Goal: Complete application form

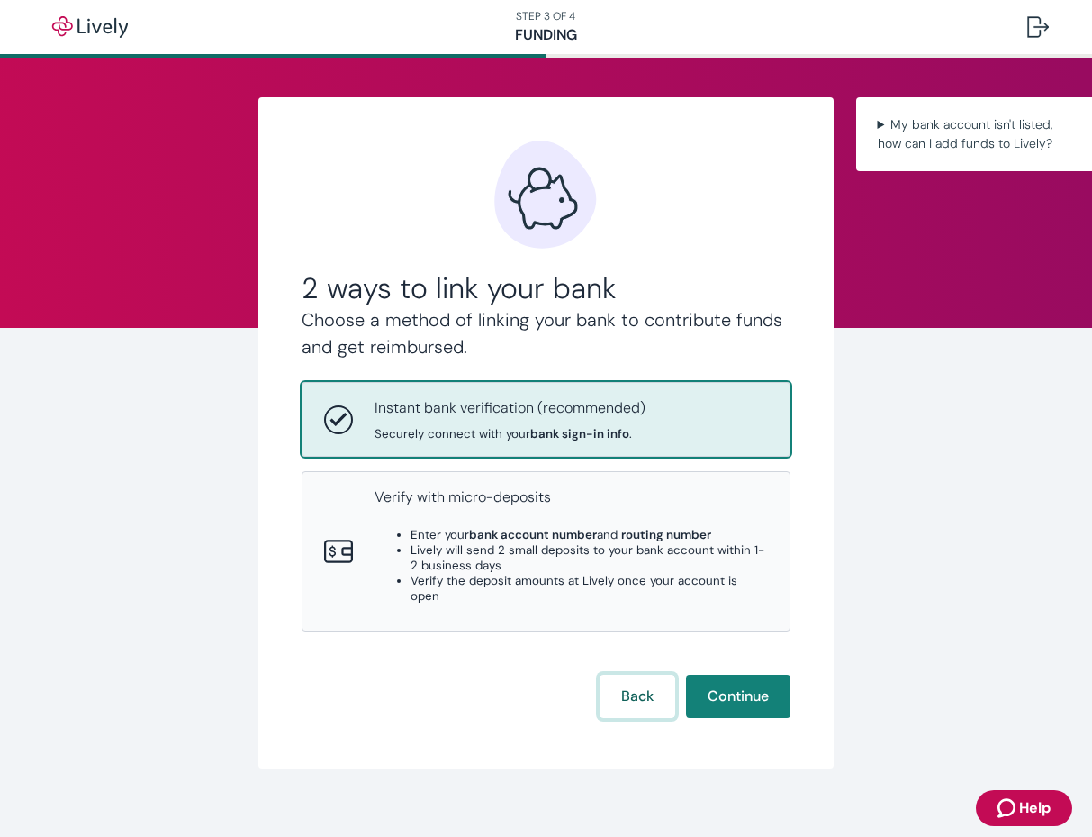
click at [651, 675] on button "Back" at bounding box center [638, 696] width 76 height 43
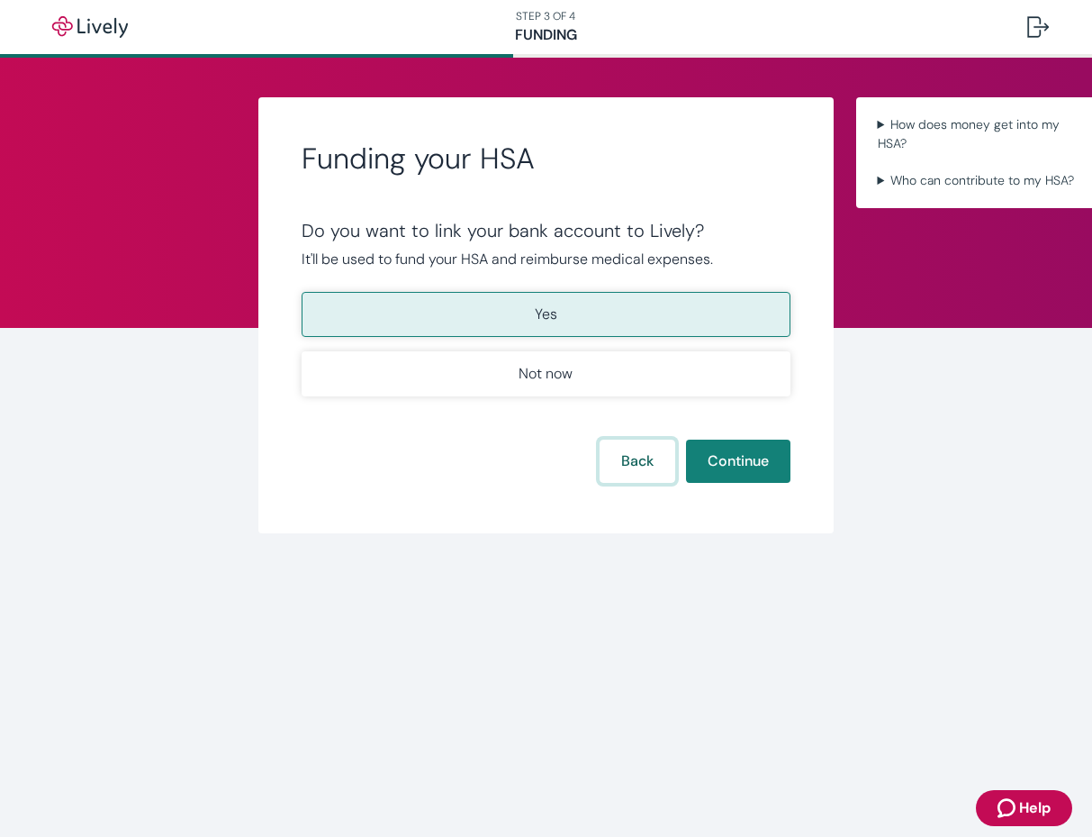
click at [643, 464] on button "Back" at bounding box center [638, 460] width 76 height 43
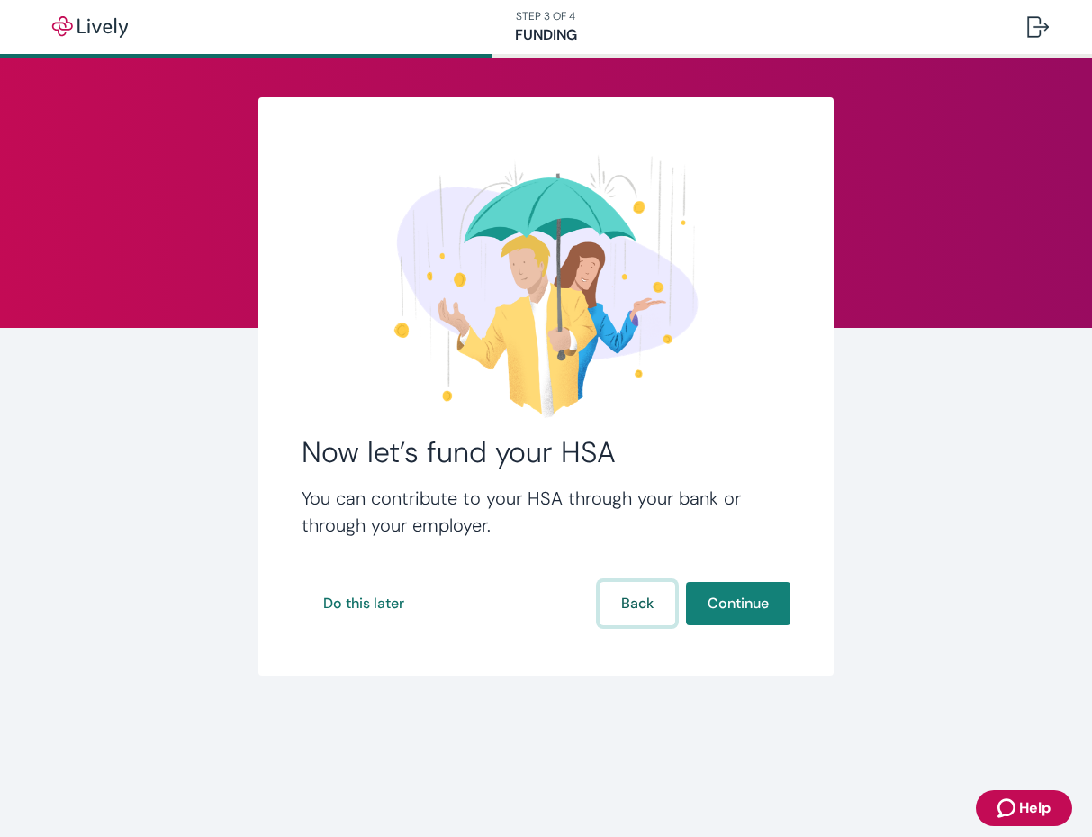
click at [638, 611] on button "Back" at bounding box center [638, 603] width 76 height 43
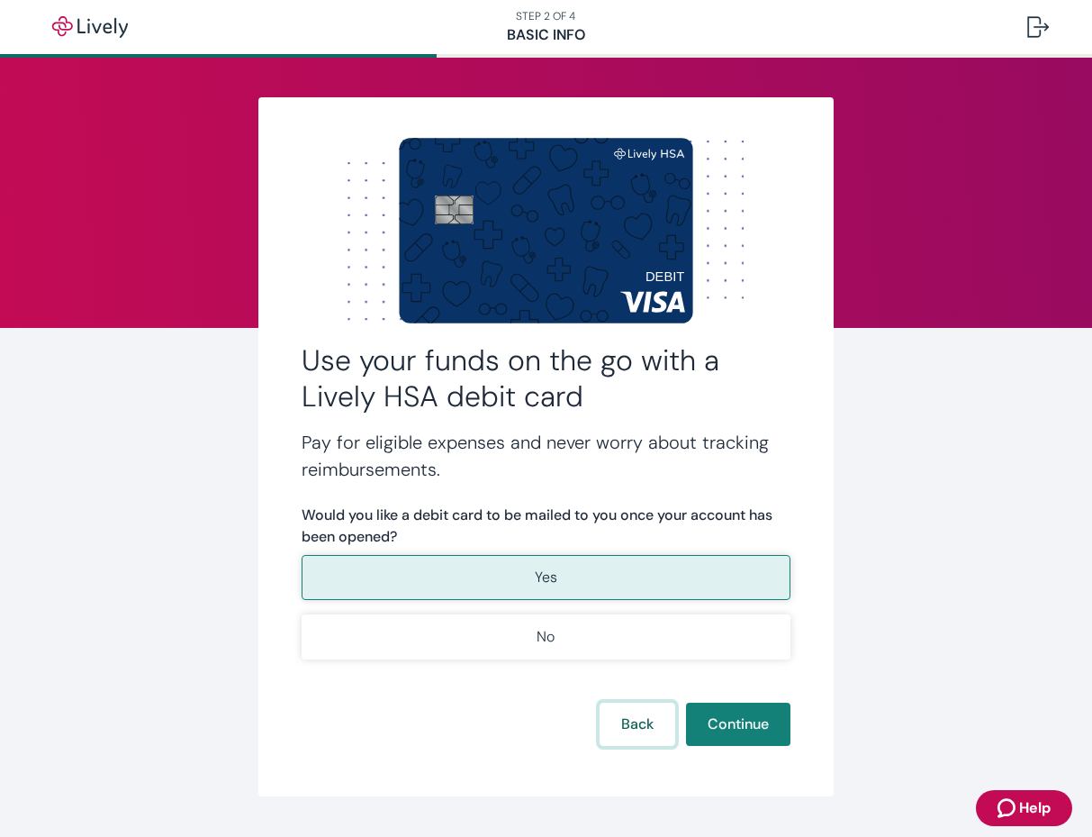
click at [644, 739] on button "Back" at bounding box center [638, 723] width 76 height 43
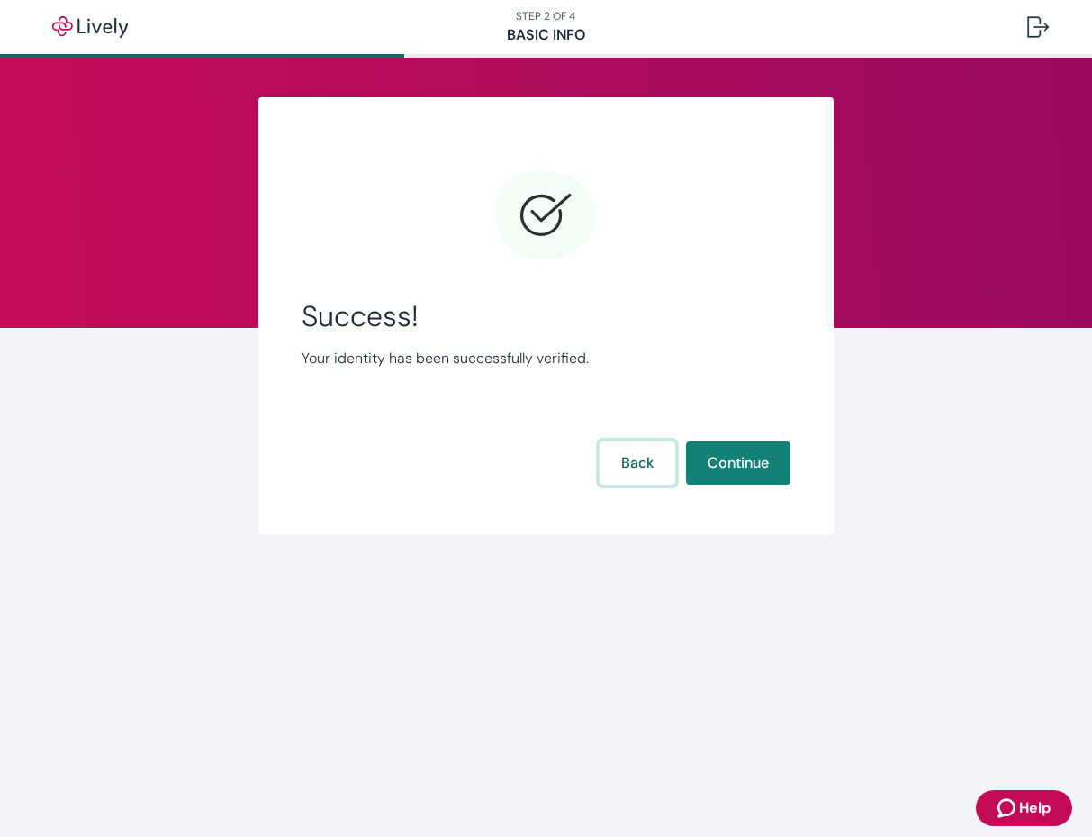
click at [633, 466] on button "Back" at bounding box center [638, 462] width 76 height 43
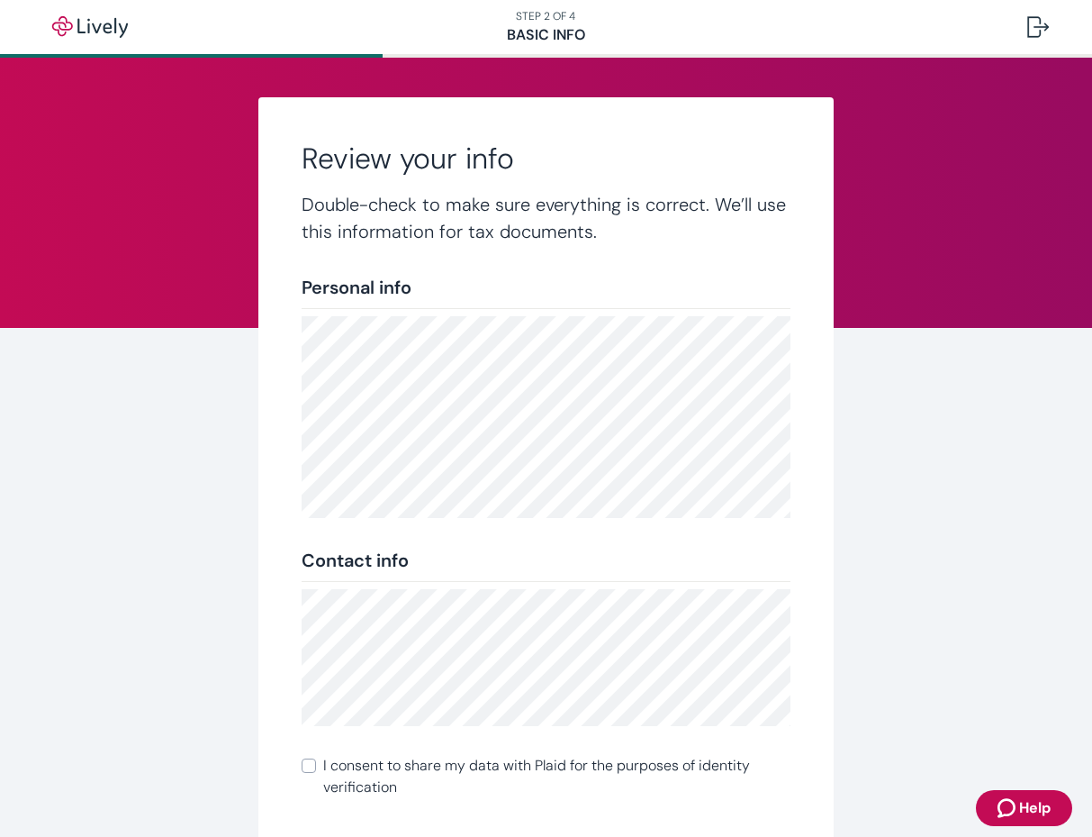
scroll to position [185, 0]
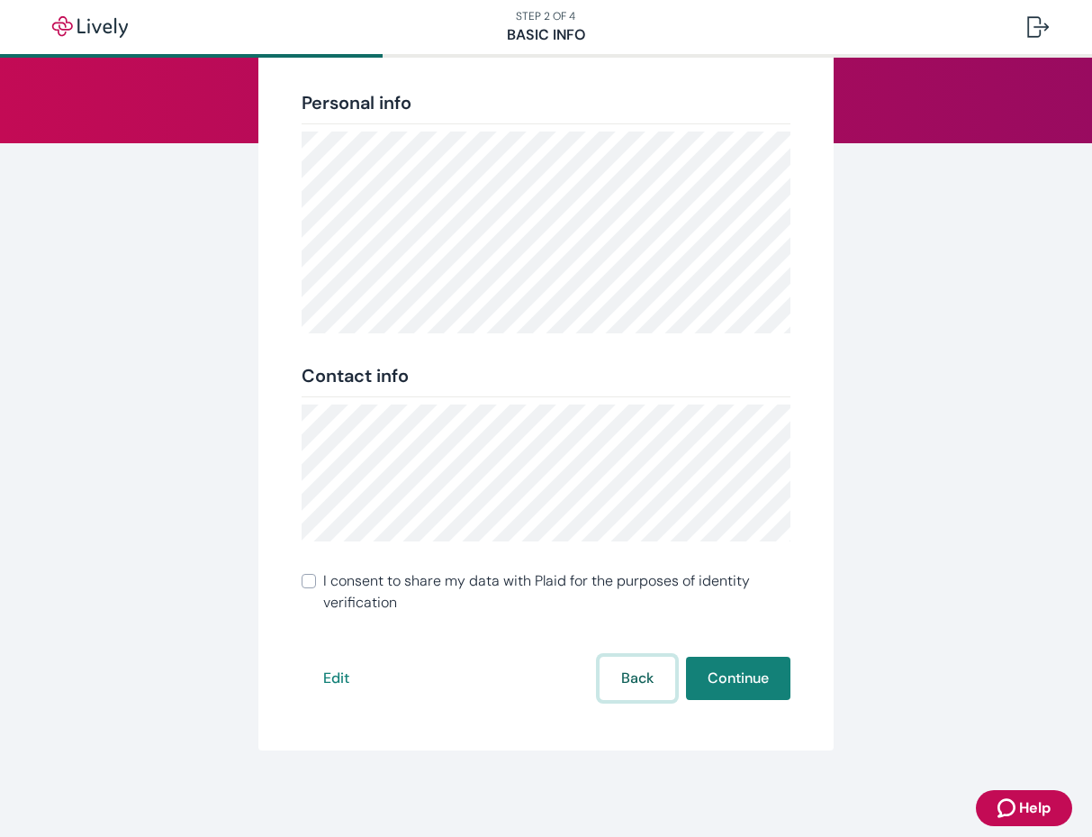
click at [626, 680] on button "Back" at bounding box center [638, 678] width 76 height 43
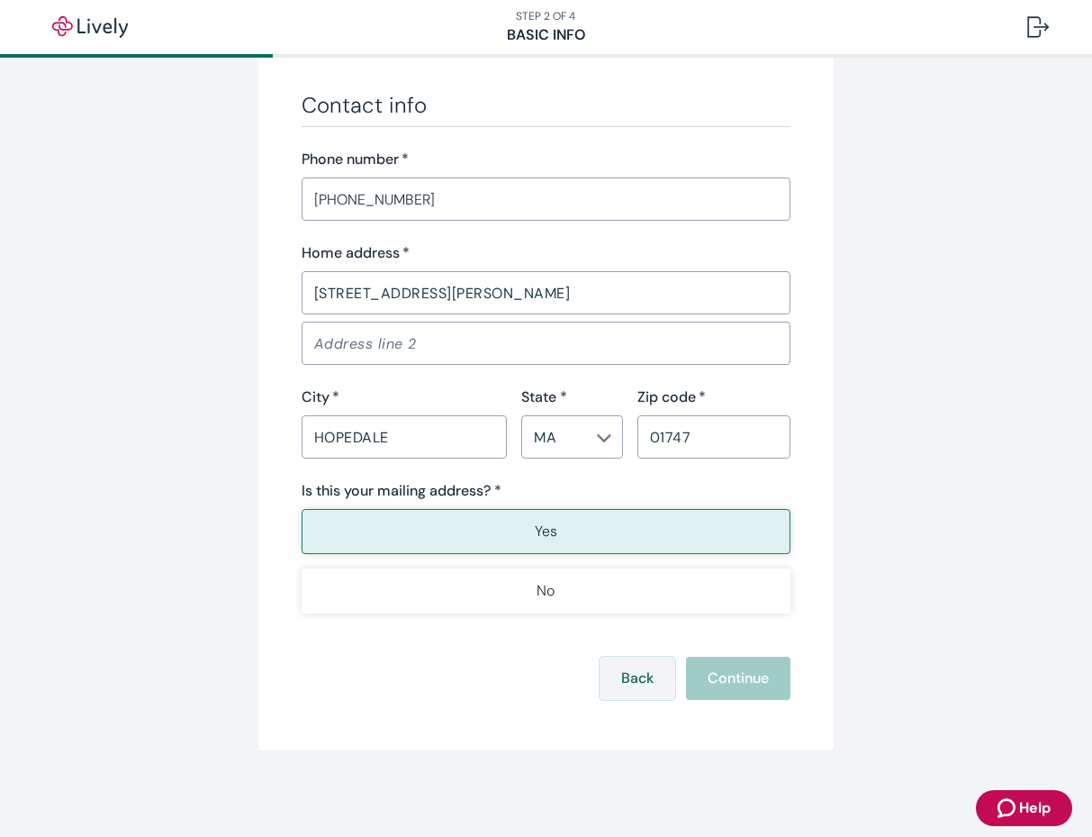
scroll to position [1028, 0]
click at [644, 675] on button "Back" at bounding box center [638, 678] width 76 height 43
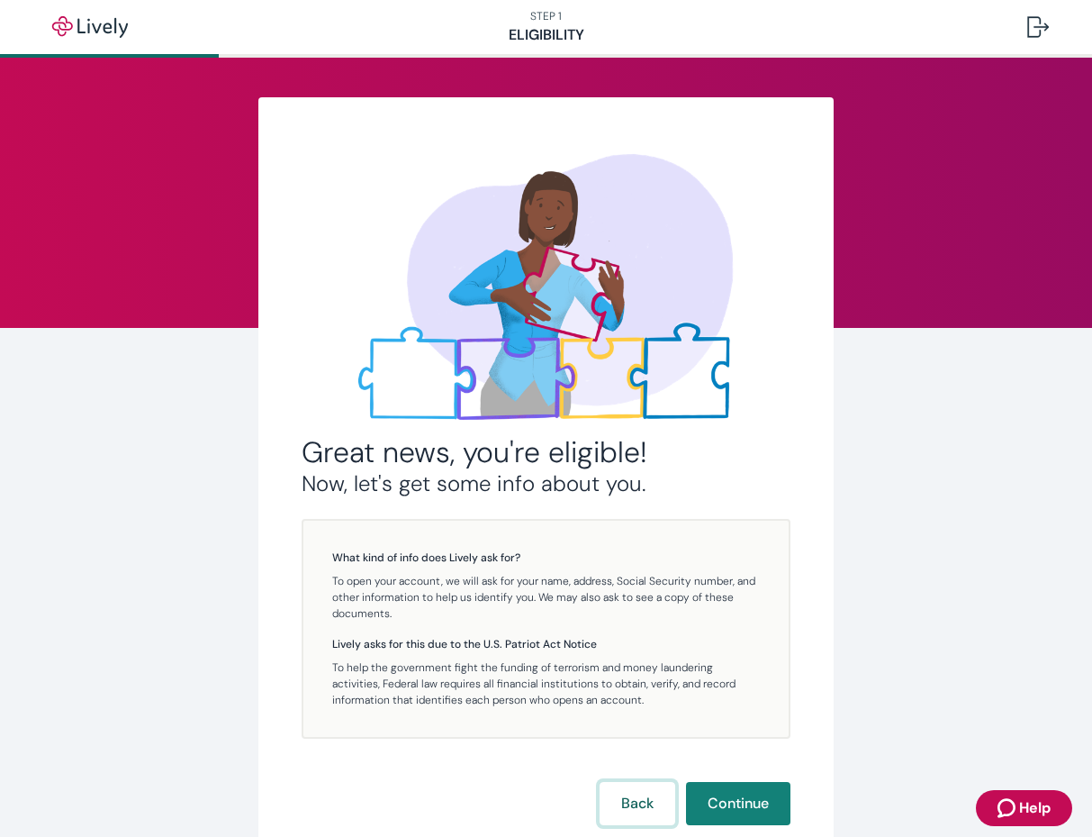
click at [638, 800] on button "Back" at bounding box center [638, 803] width 76 height 43
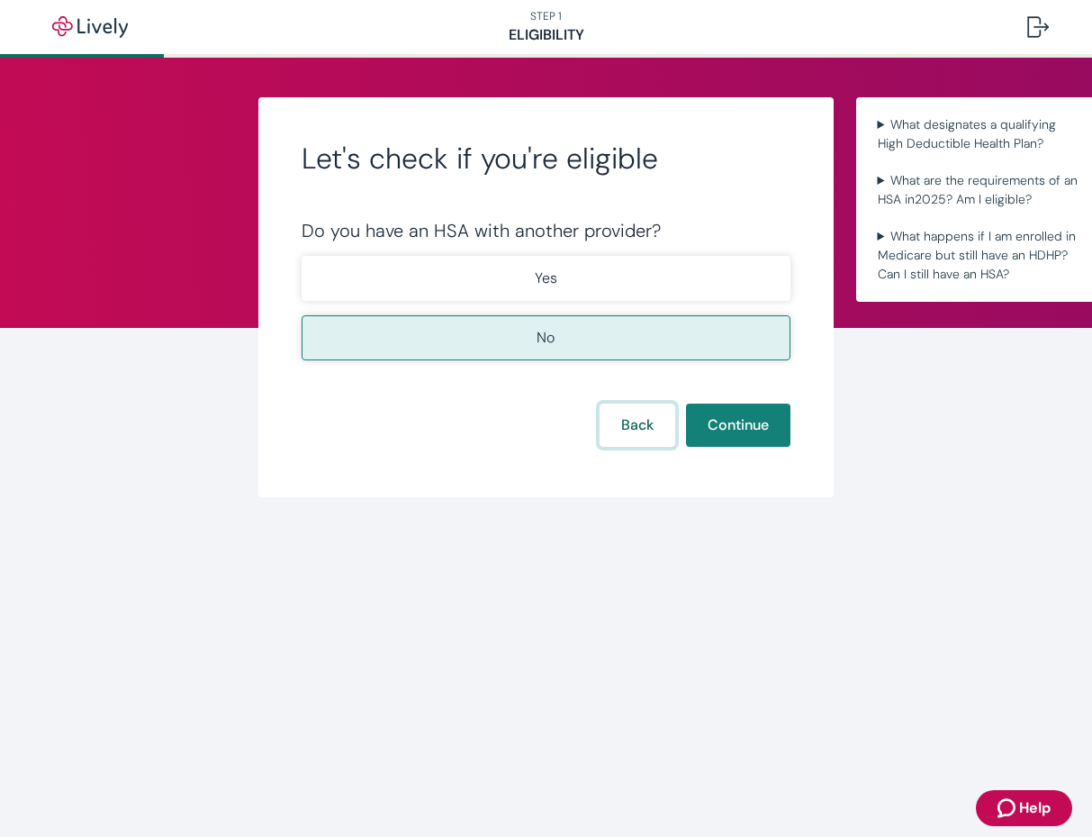
click at [643, 423] on button "Back" at bounding box center [638, 424] width 76 height 43
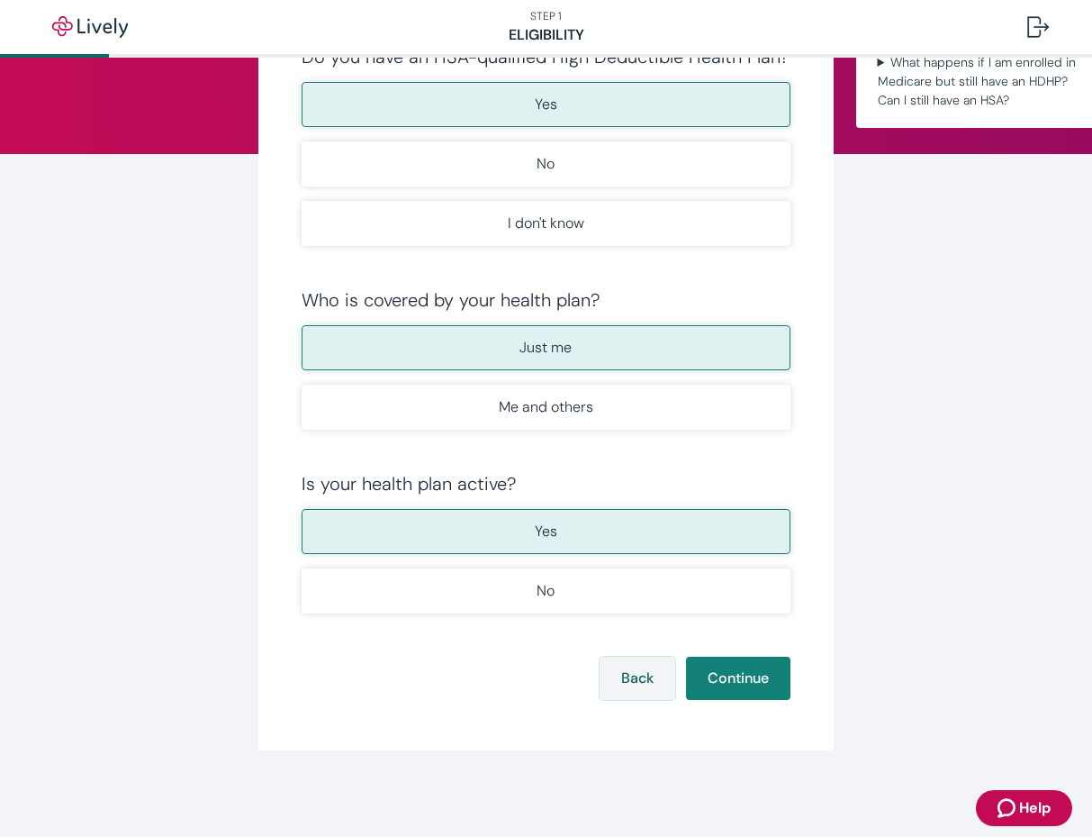
scroll to position [174, 0]
click at [629, 674] on button "Back" at bounding box center [638, 678] width 76 height 43
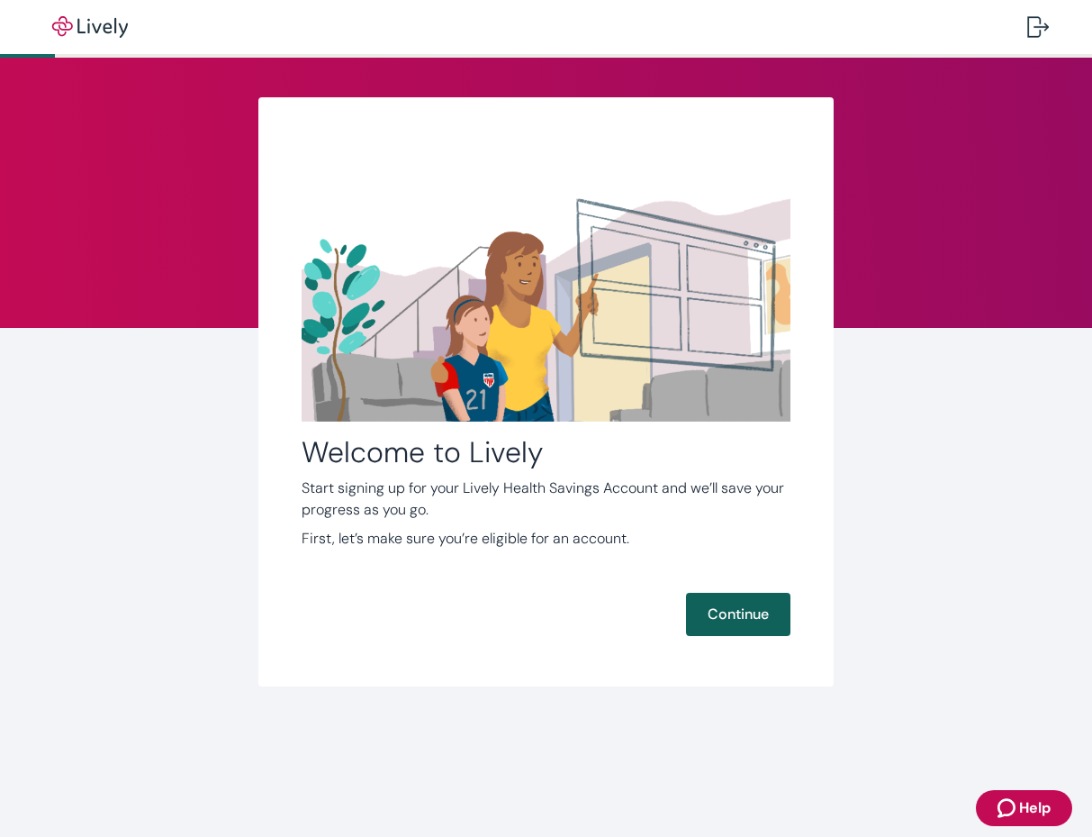
click at [734, 623] on button "Continue" at bounding box center [738, 614] width 104 height 43
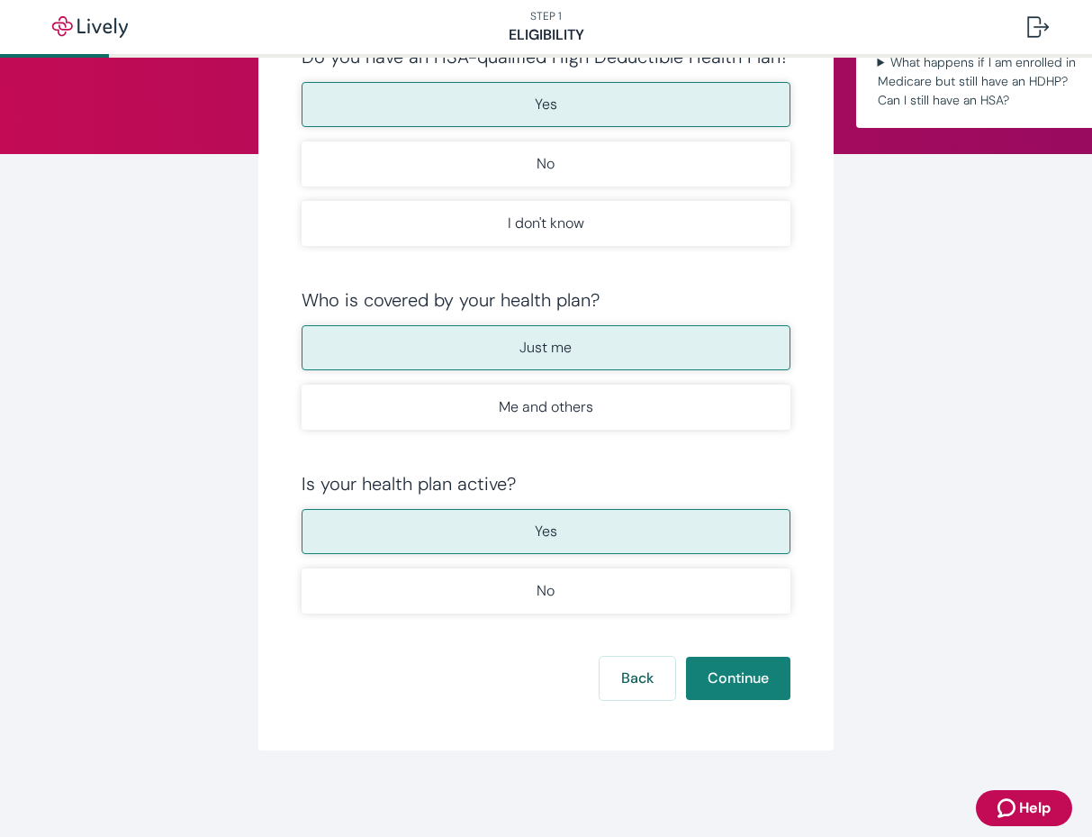
scroll to position [174, 0]
click at [750, 684] on button "Continue" at bounding box center [738, 678] width 104 height 43
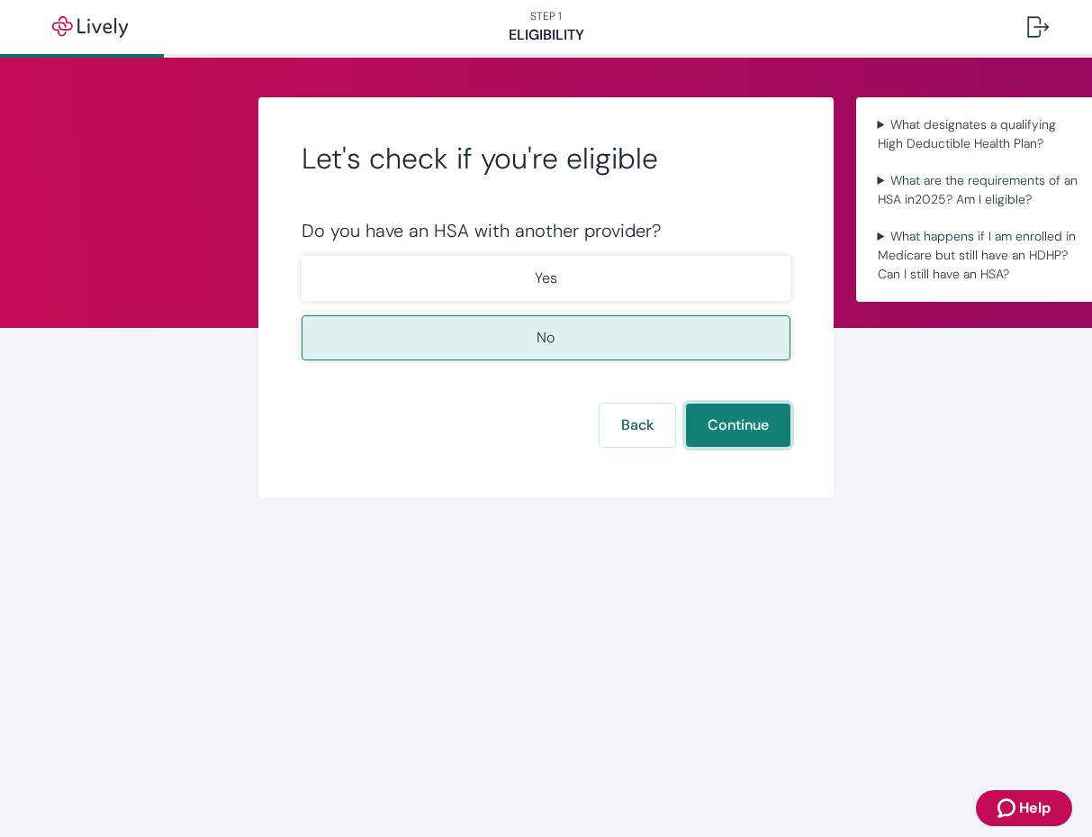
click at [741, 418] on button "Continue" at bounding box center [738, 424] width 104 height 43
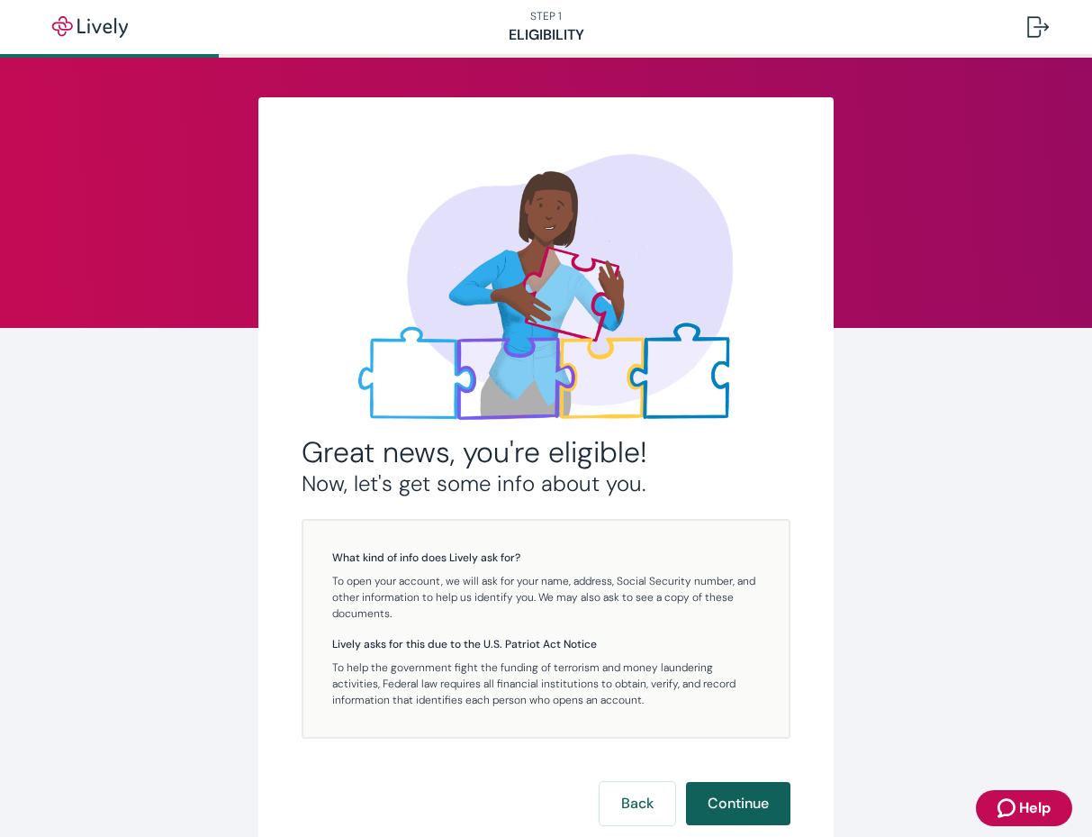
click at [735, 804] on button "Continue" at bounding box center [738, 803] width 104 height 43
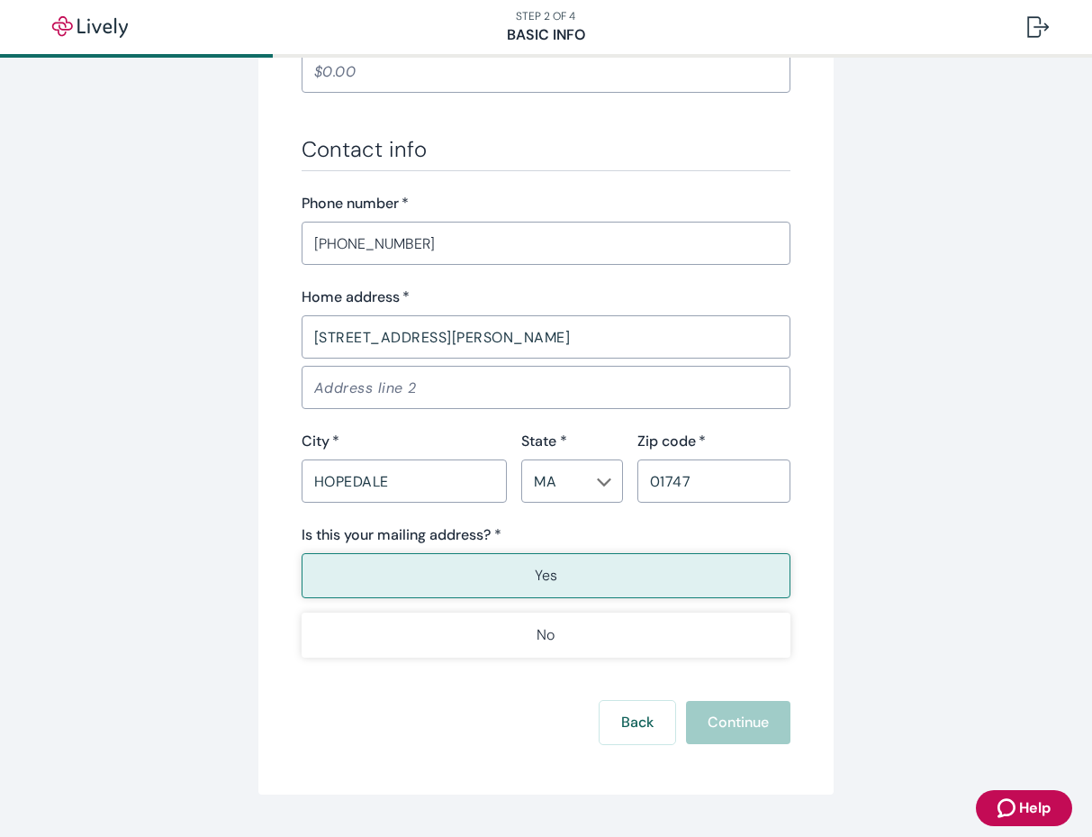
scroll to position [992, 0]
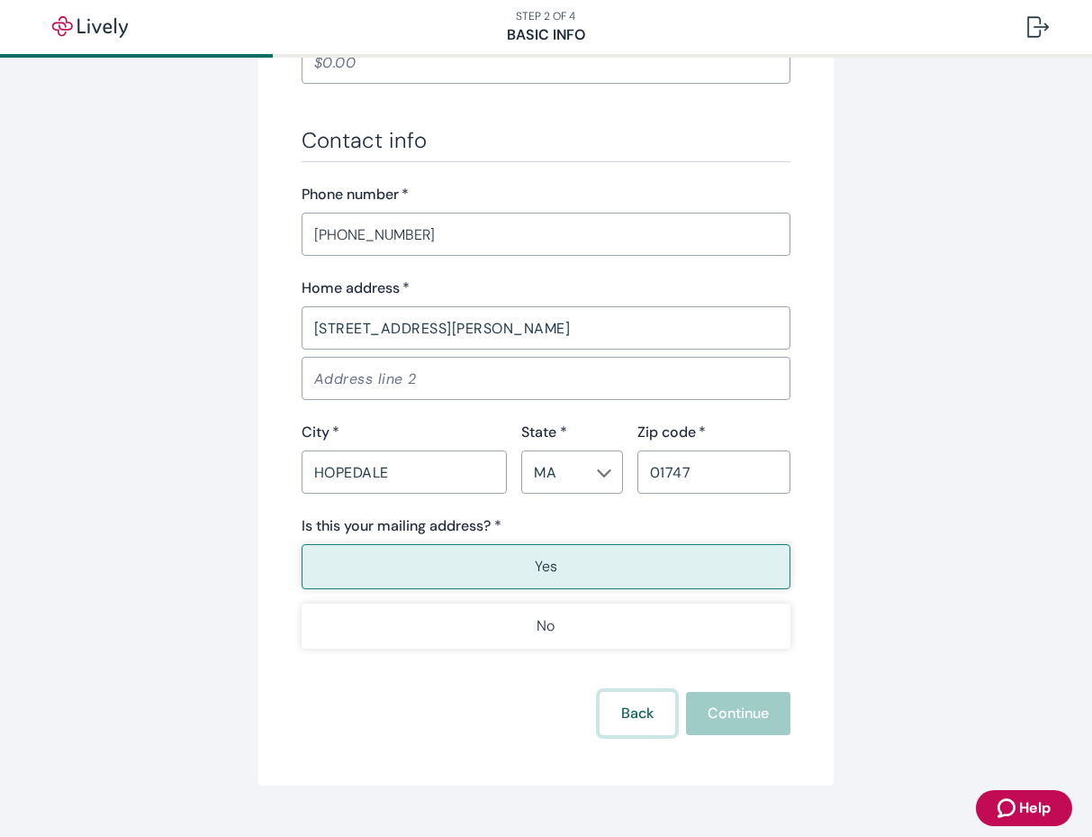
click at [654, 714] on button "Back" at bounding box center [638, 713] width 76 height 43
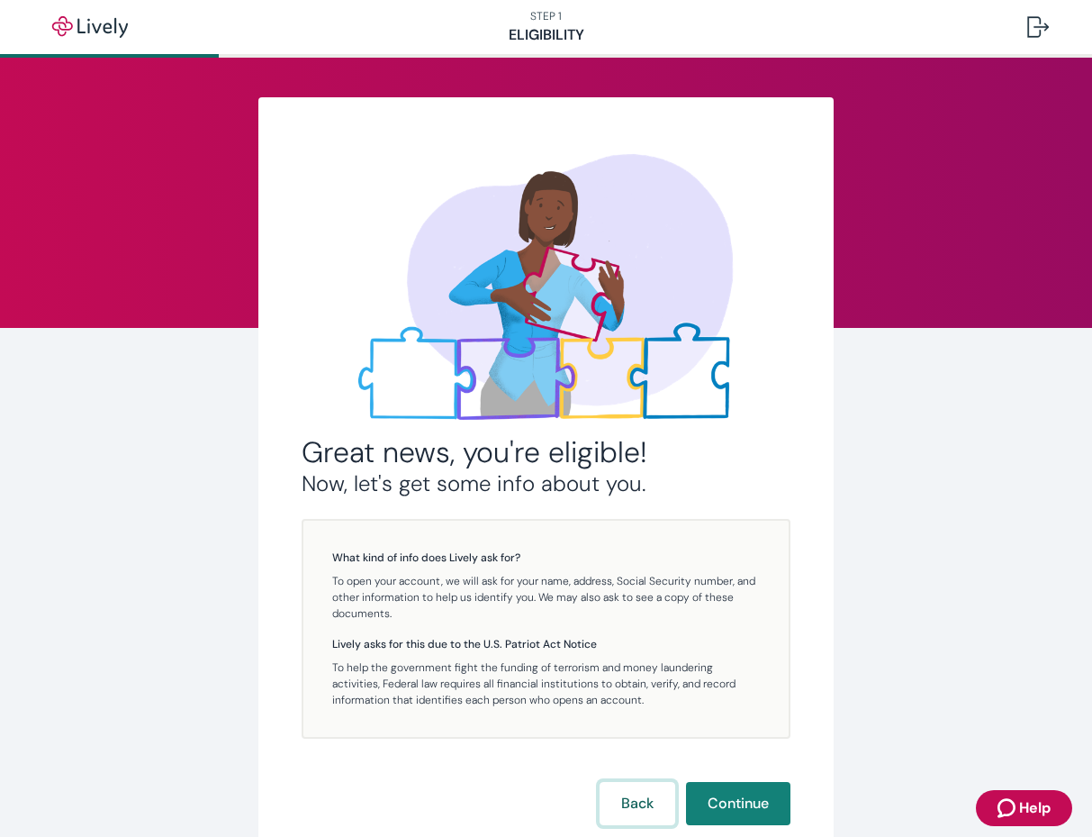
click at [639, 795] on button "Back" at bounding box center [638, 803] width 76 height 43
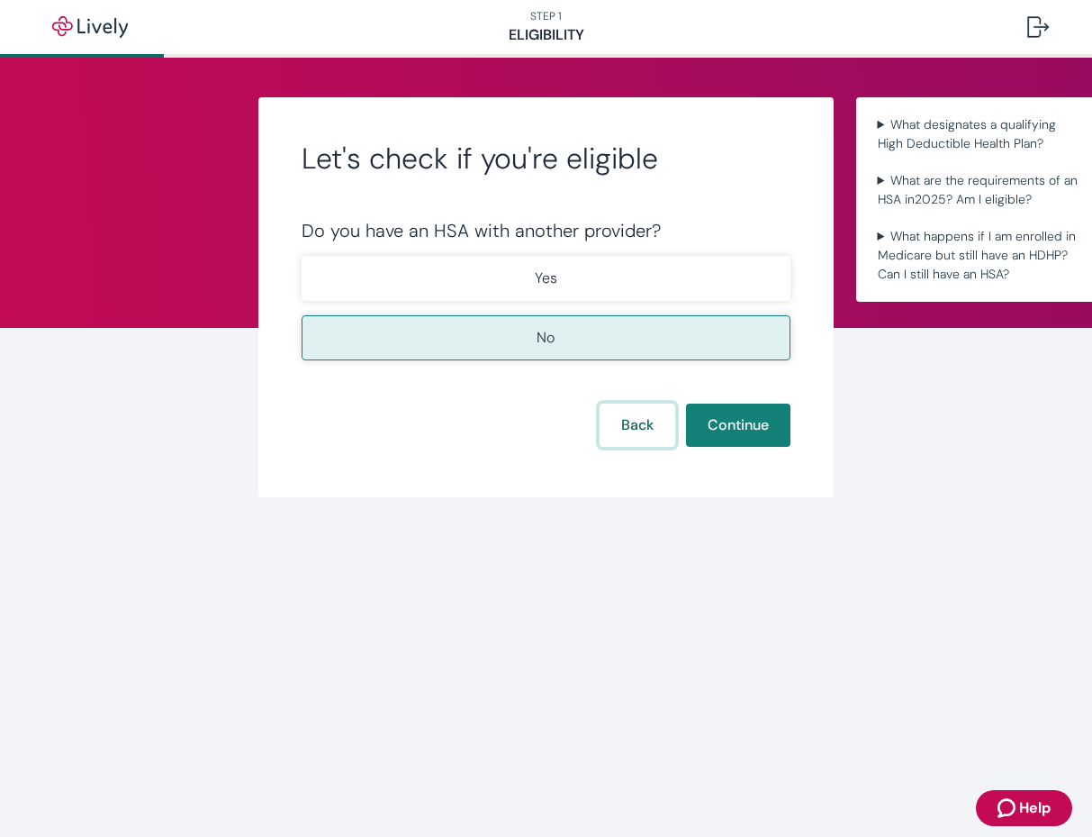
click at [645, 426] on button "Back" at bounding box center [638, 424] width 76 height 43
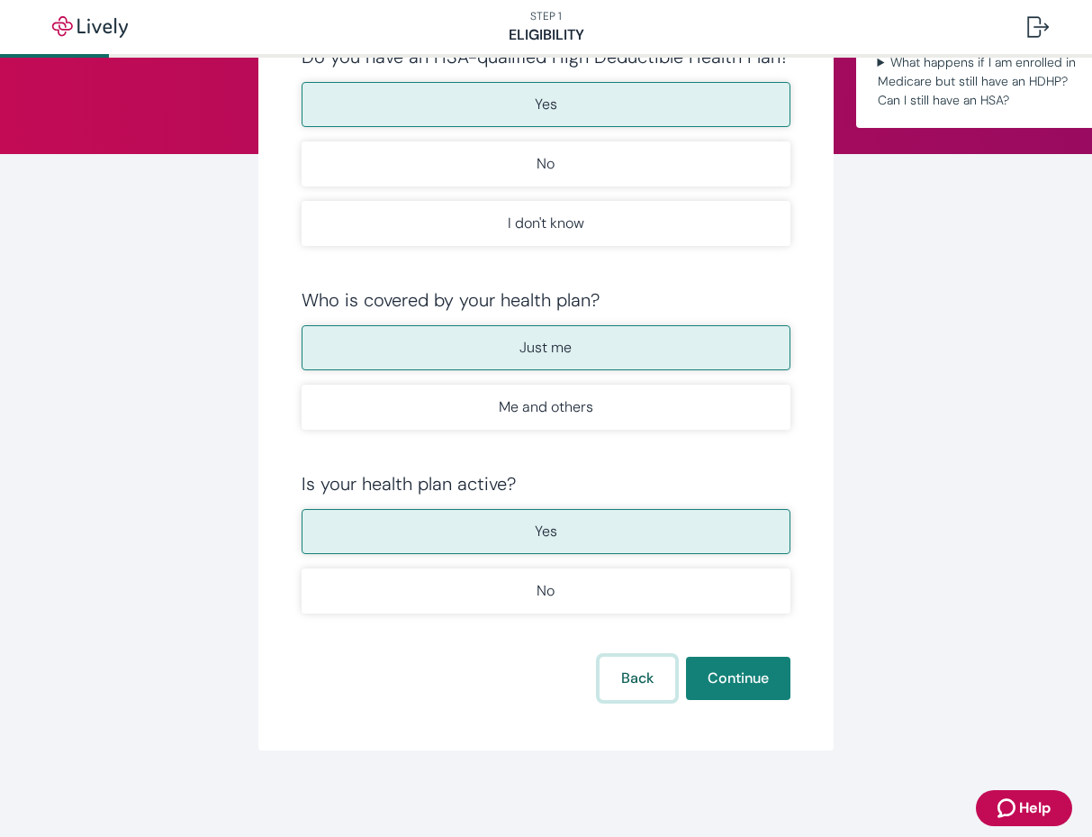
scroll to position [174, 0]
click at [617, 693] on button "Back" at bounding box center [638, 678] width 76 height 43
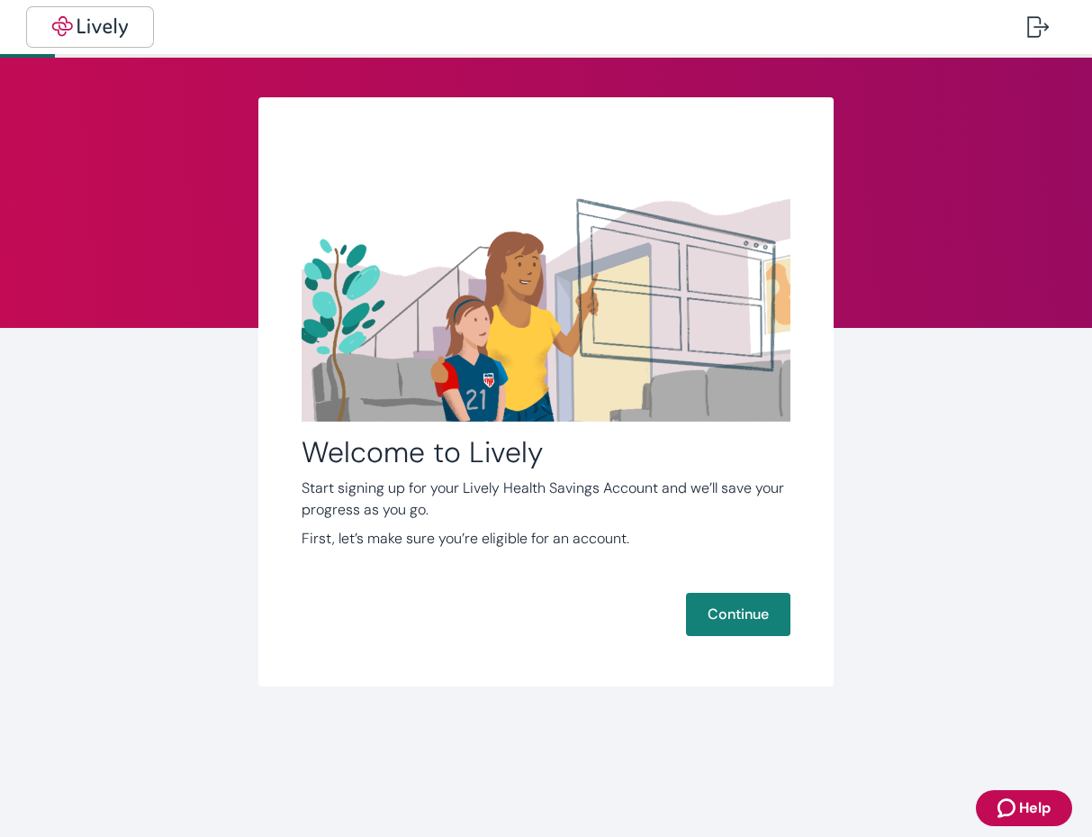
click at [82, 38] on button "button" at bounding box center [90, 27] width 122 height 36
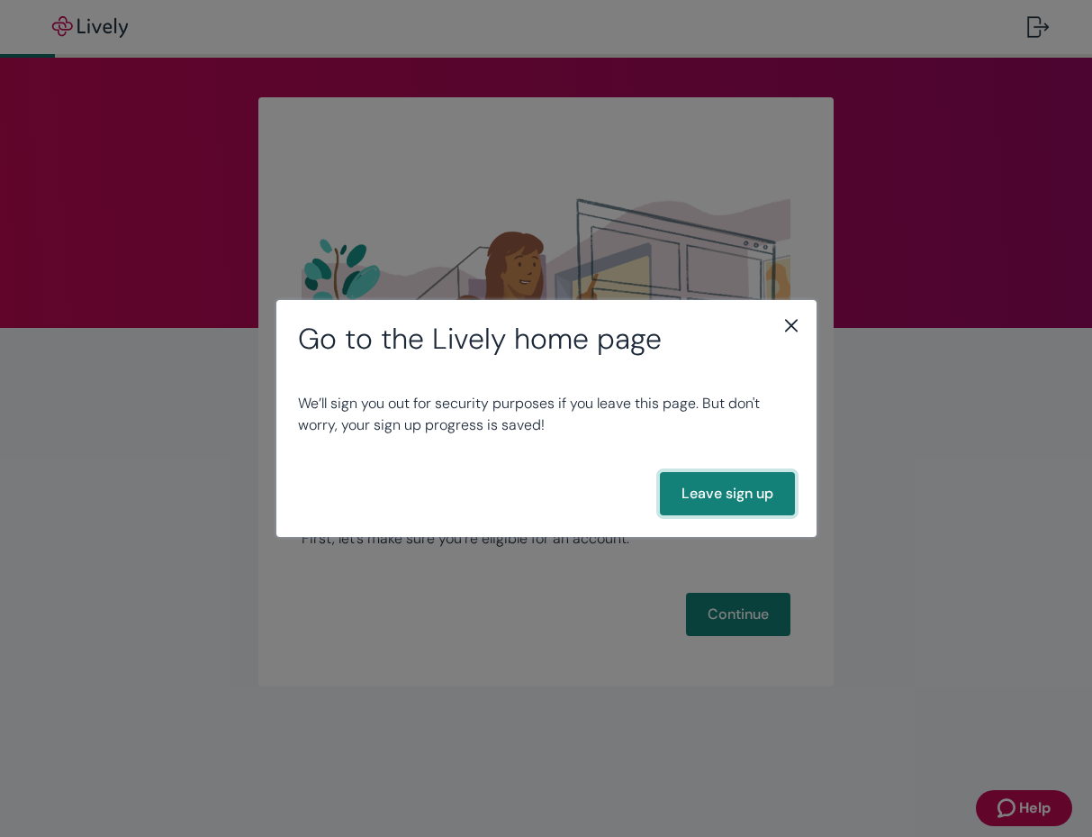
click at [755, 504] on button "Leave sign up" at bounding box center [727, 493] width 135 height 43
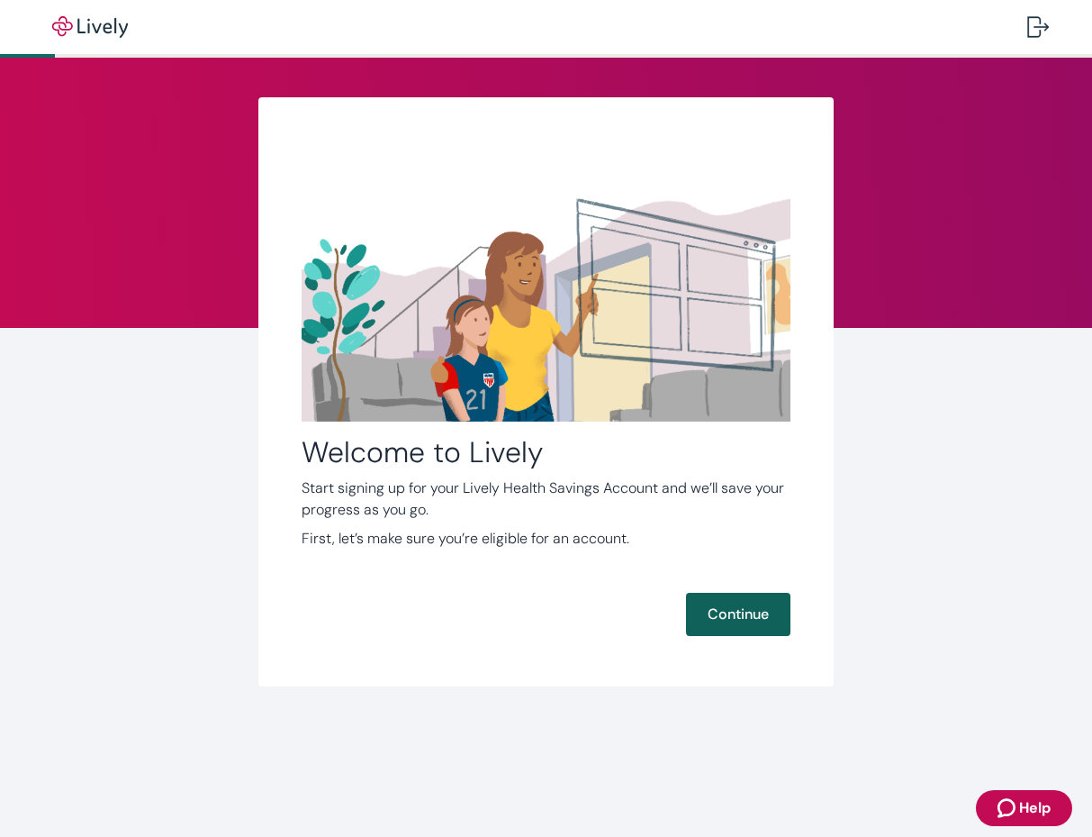
click at [755, 614] on button "Continue" at bounding box center [738, 614] width 104 height 43
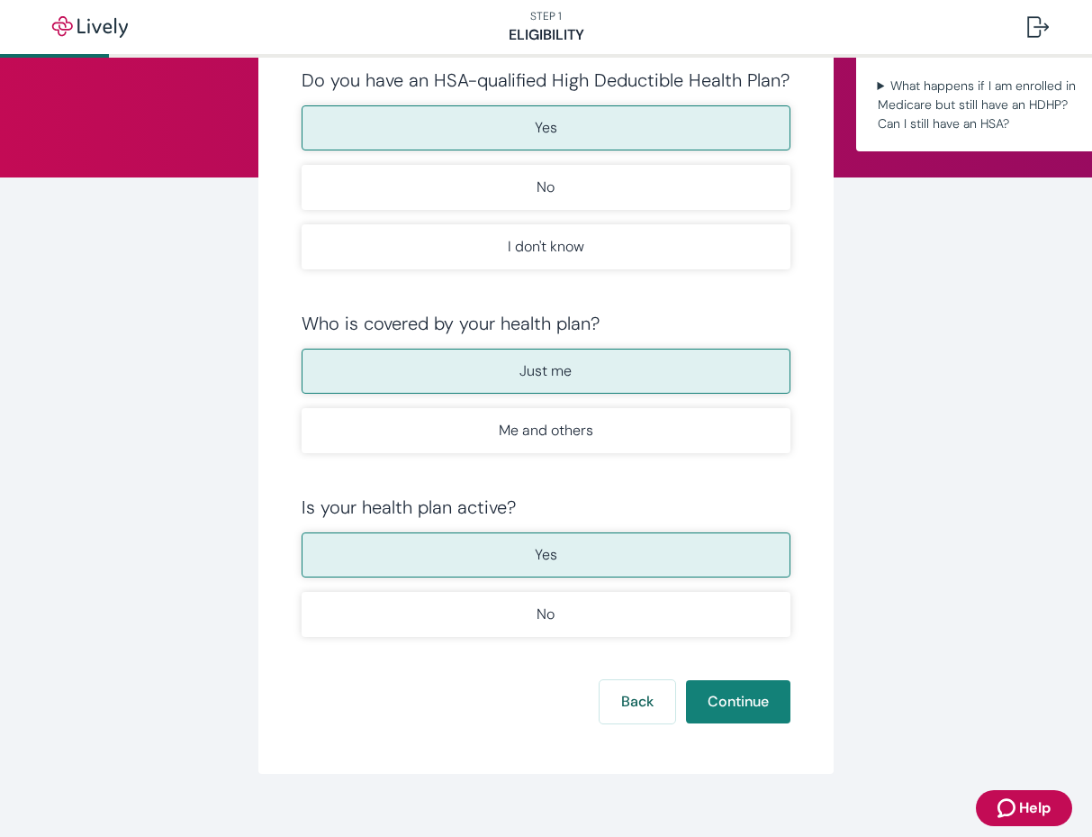
scroll to position [169, 0]
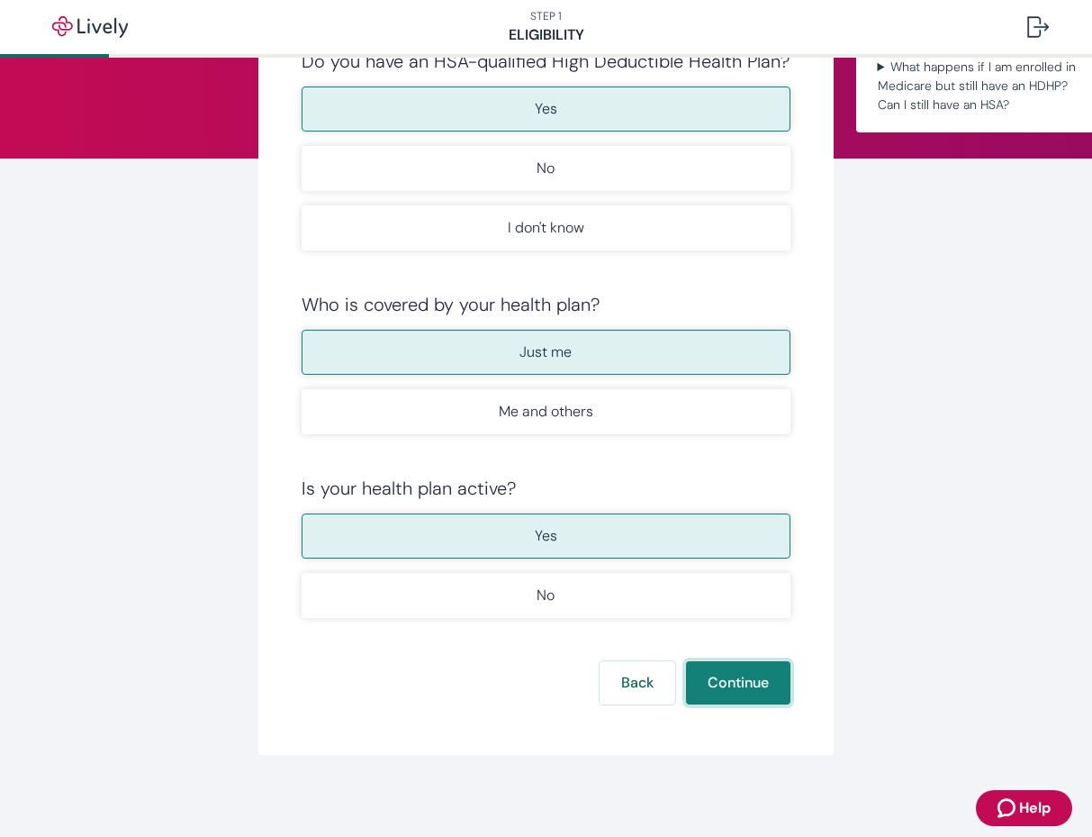
click at [738, 698] on button "Continue" at bounding box center [738, 682] width 104 height 43
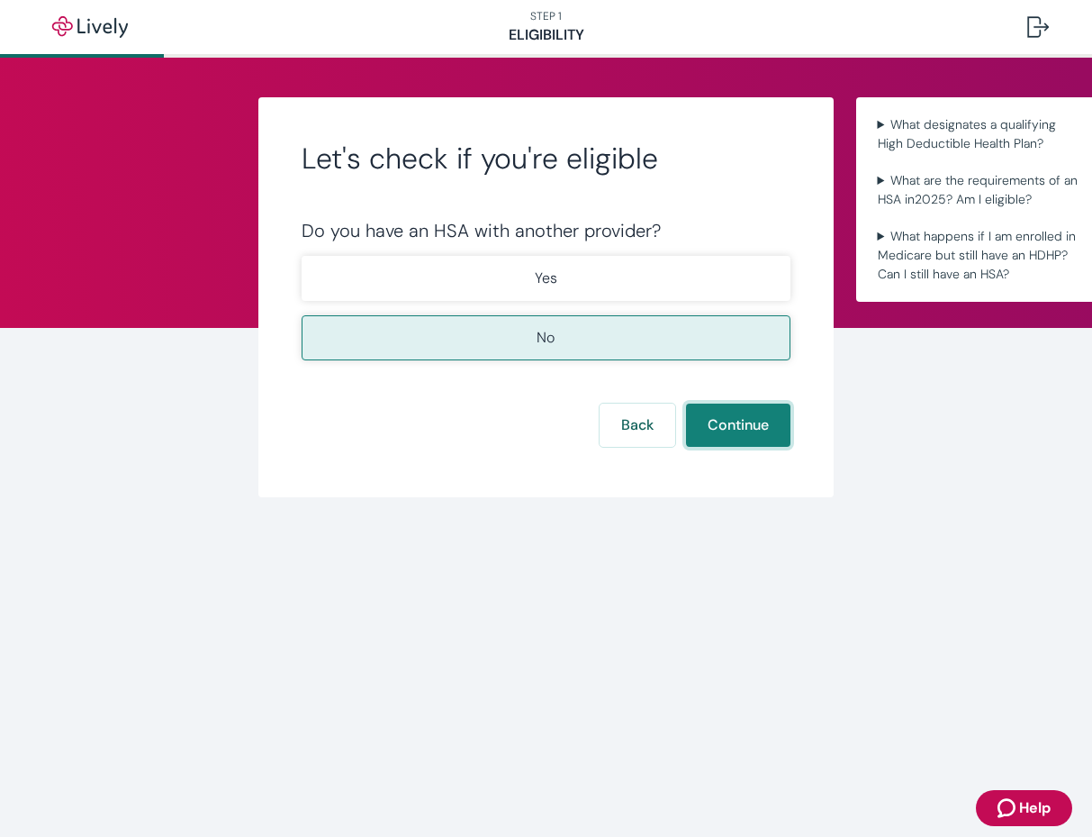
click at [761, 419] on button "Continue" at bounding box center [738, 424] width 104 height 43
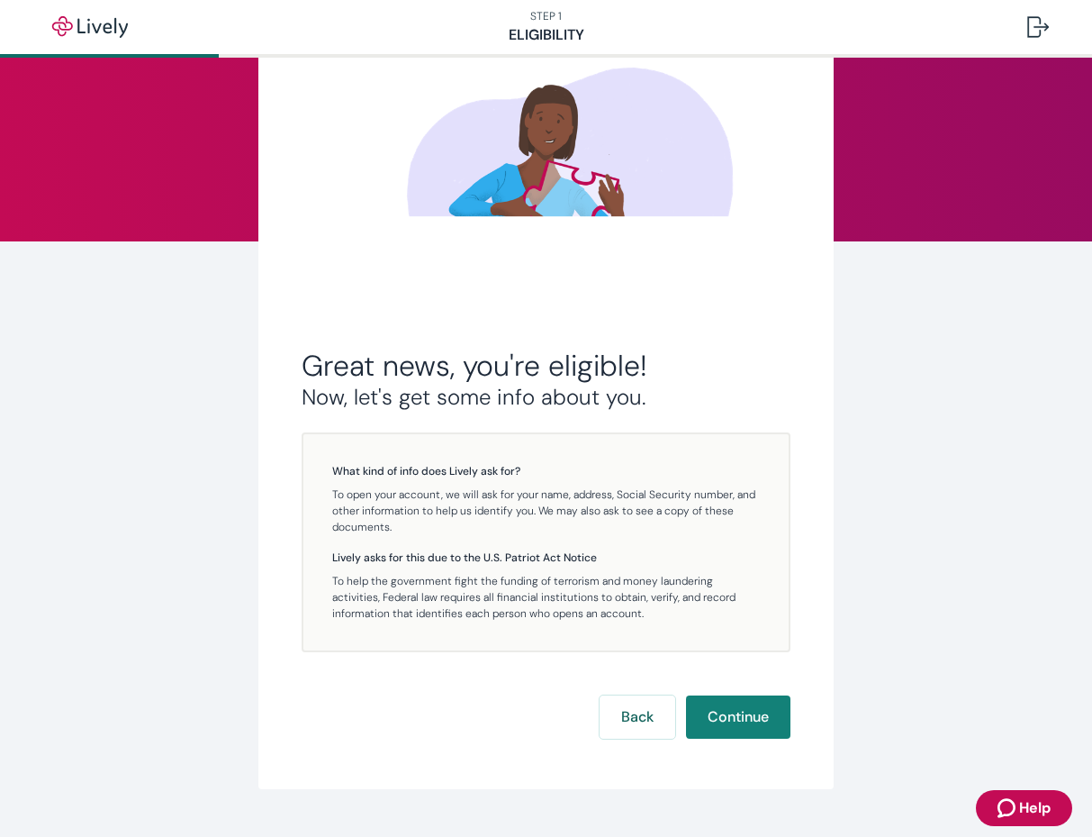
scroll to position [104, 0]
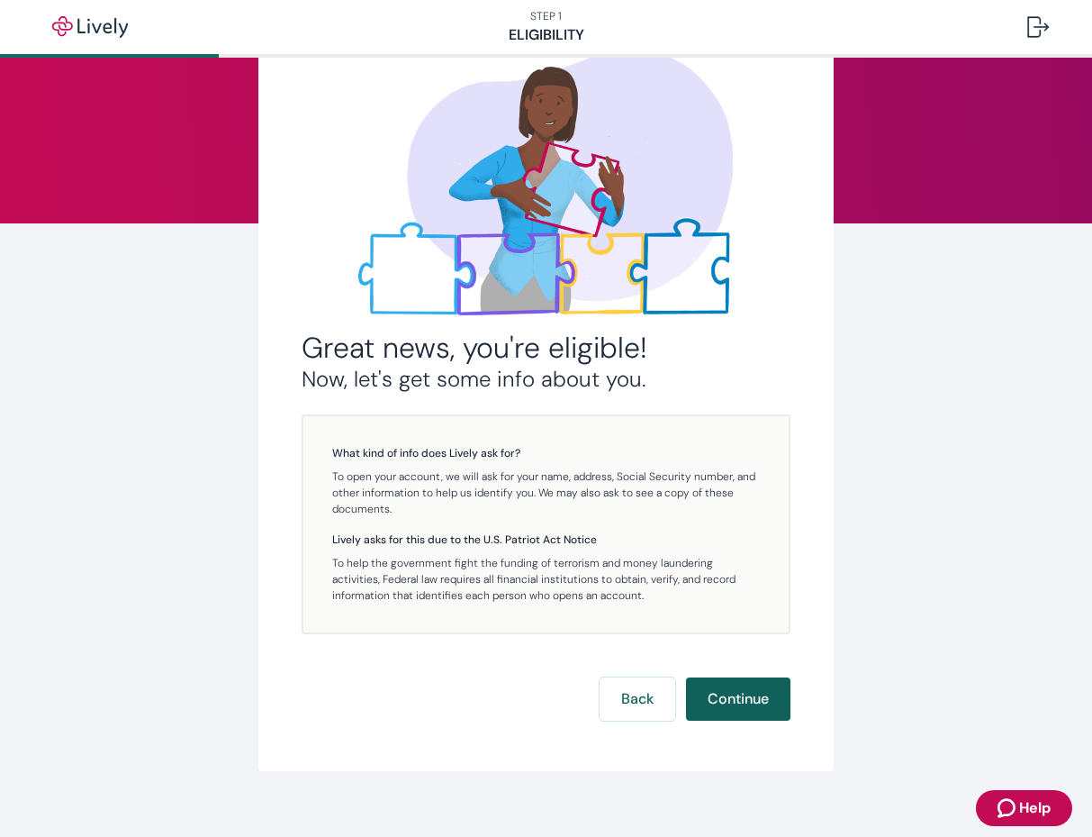
click at [726, 685] on button "Continue" at bounding box center [738, 698] width 104 height 43
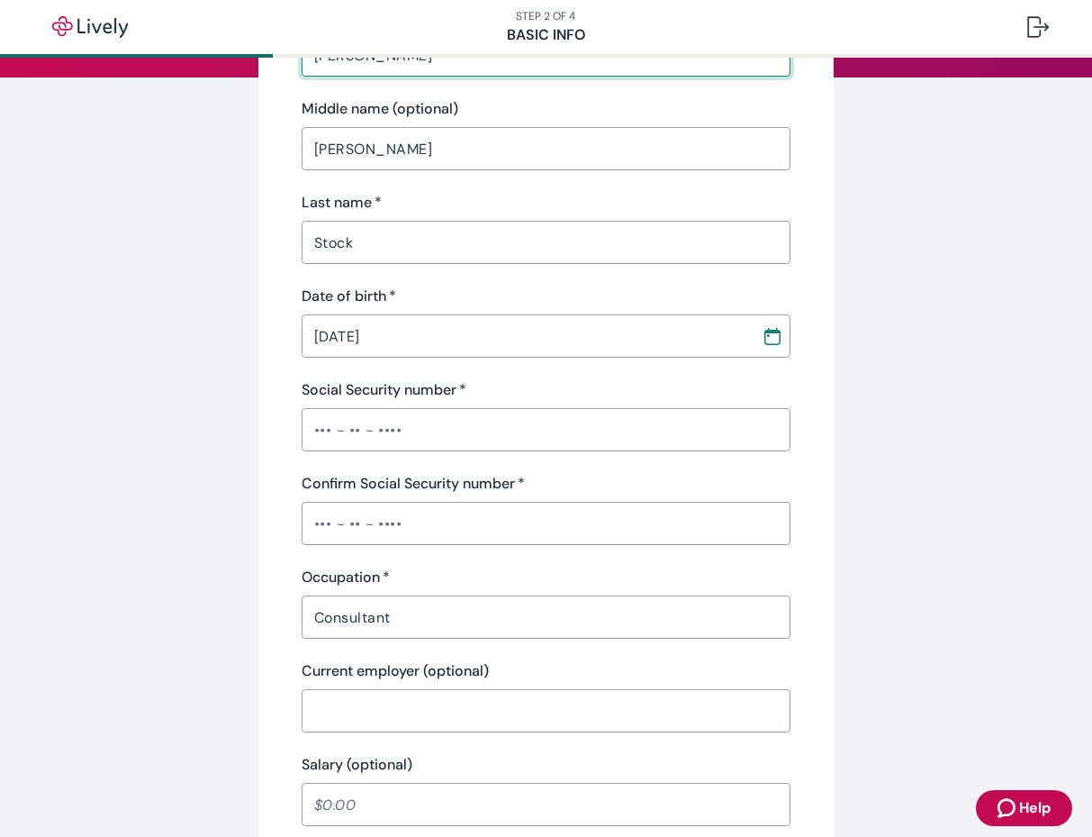
scroll to position [253, 0]
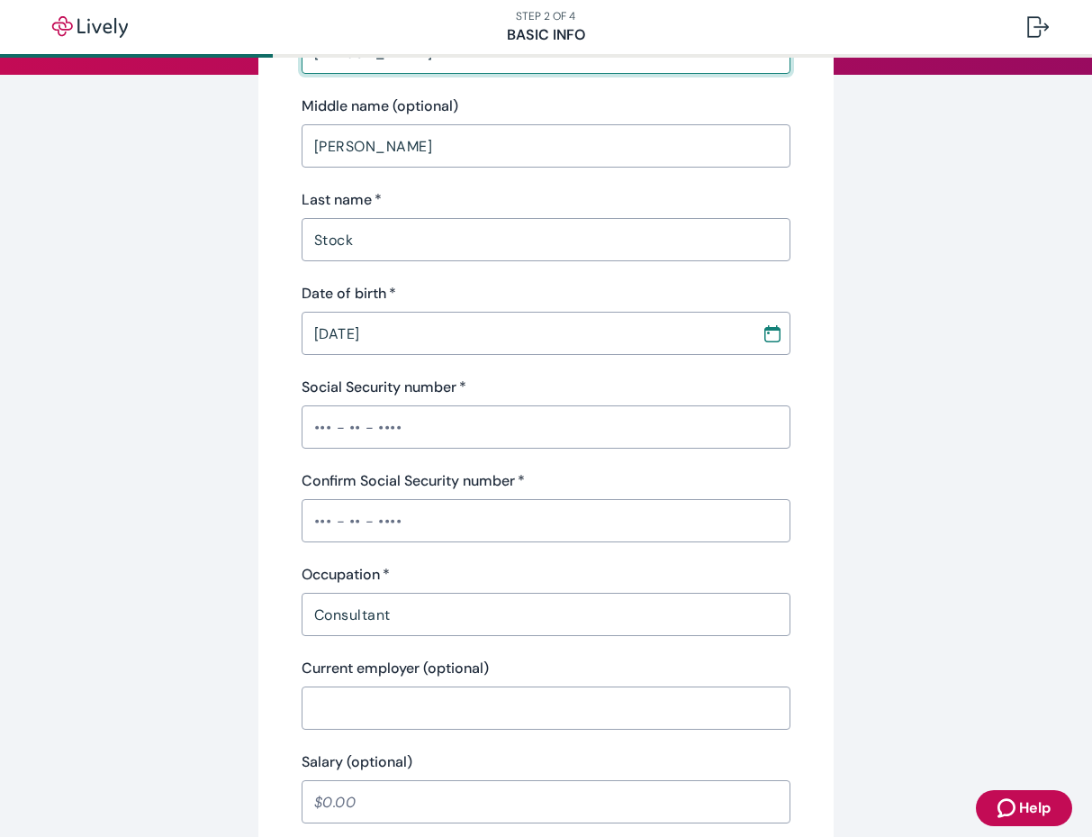
click at [596, 430] on input "Social Security number   *" at bounding box center [547, 427] width 490 height 36
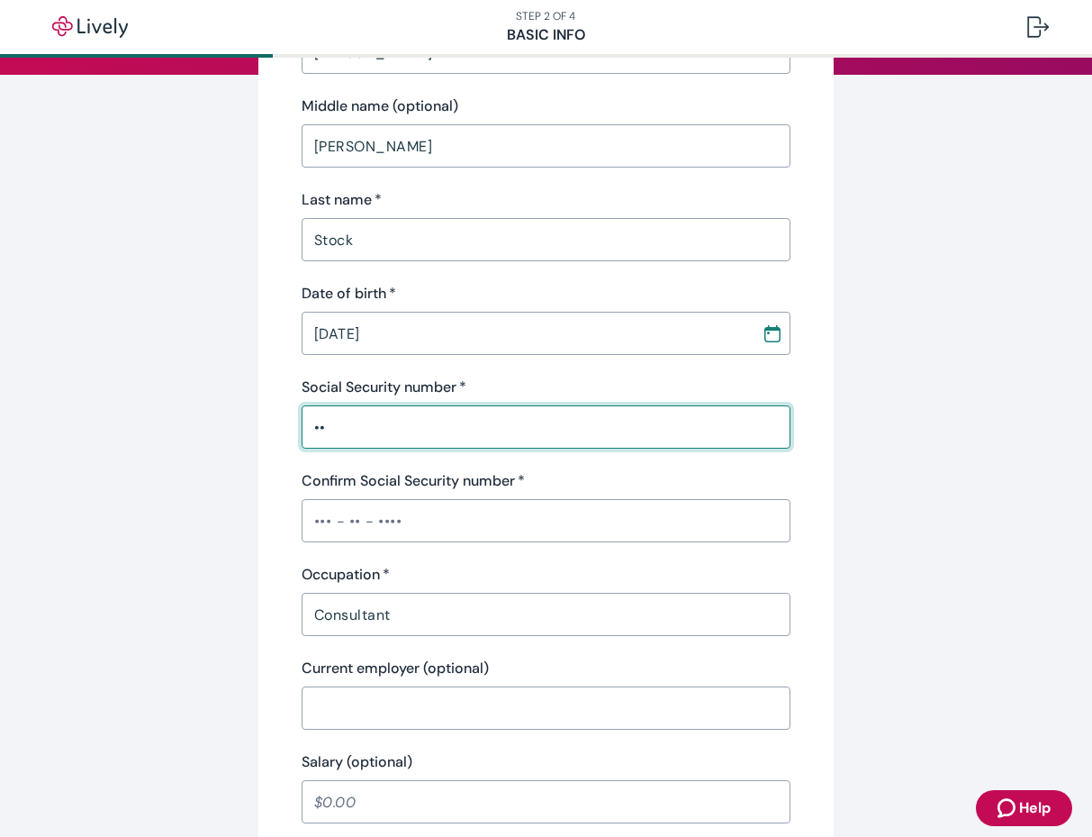
type input "•"
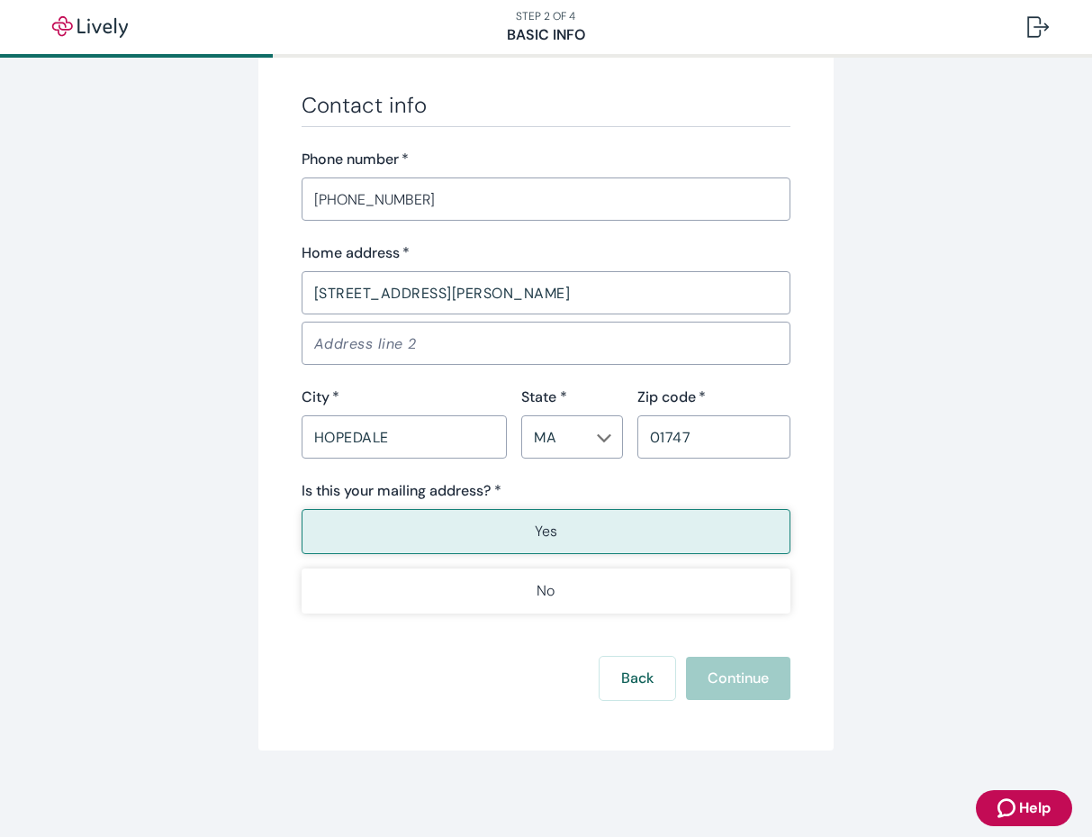
scroll to position [1028, 0]
type input "•••-••-5461"
click at [657, 536] on button "Yes" at bounding box center [547, 531] width 490 height 45
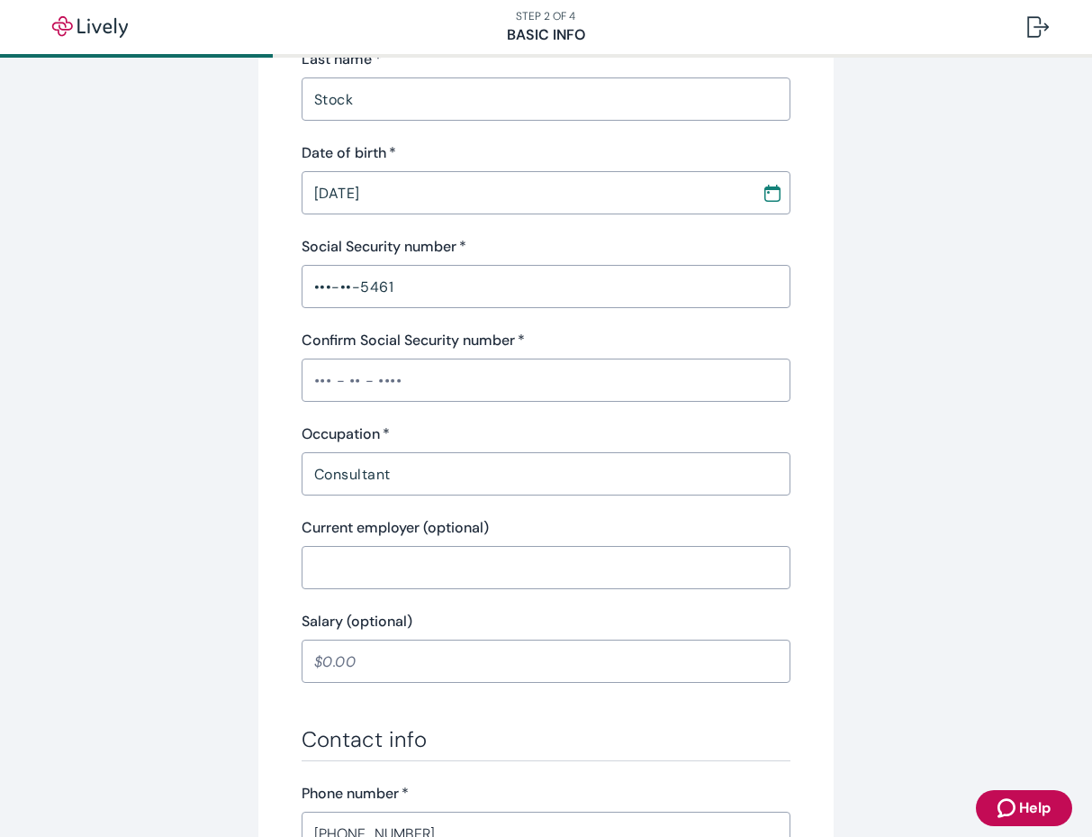
scroll to position [359, 0]
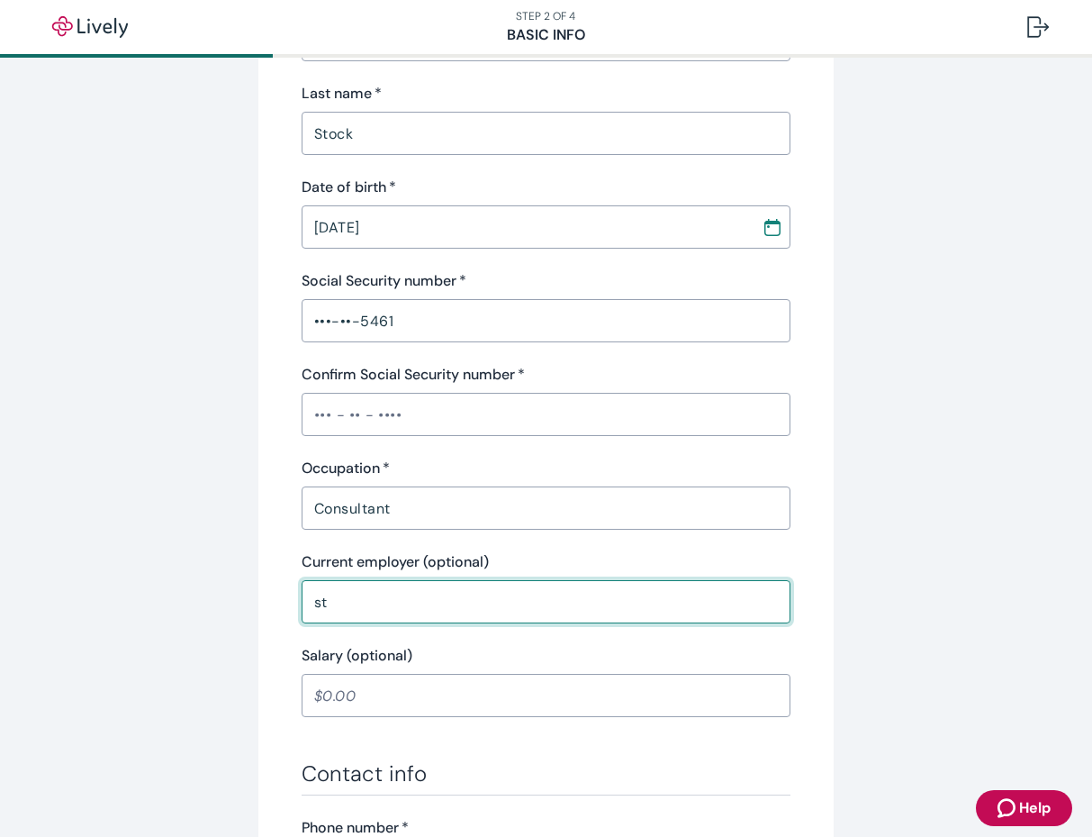
type input "s"
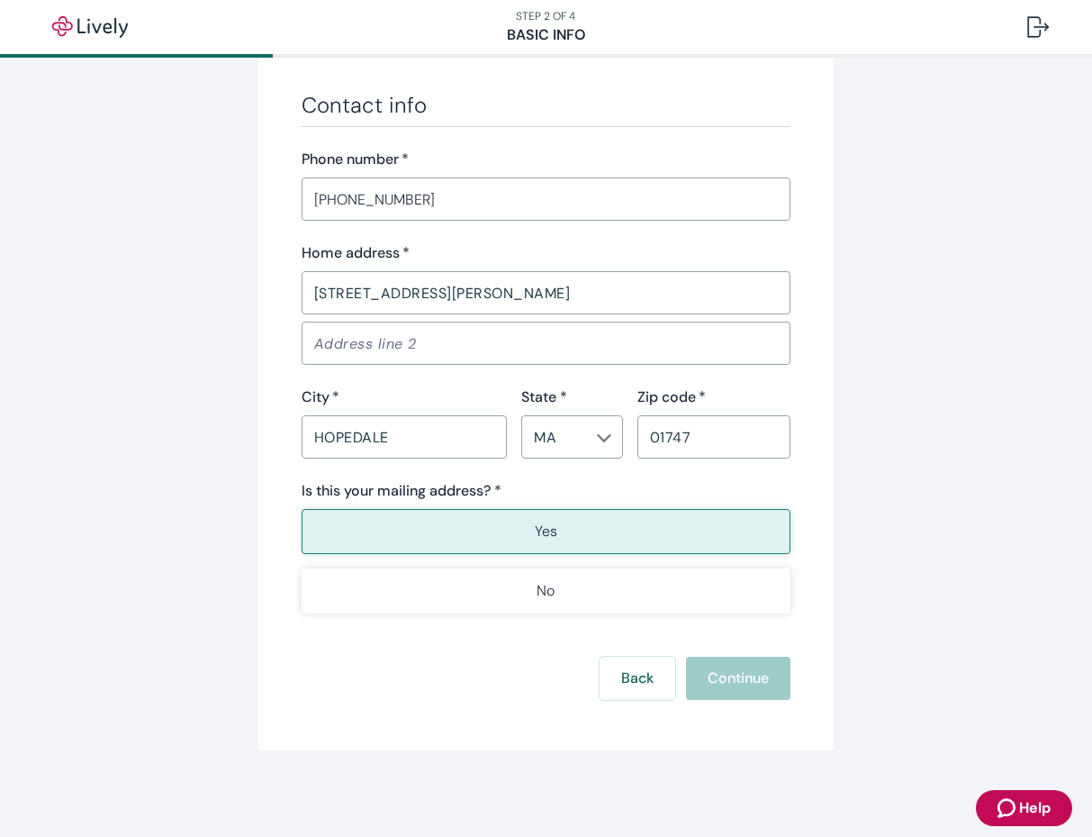
scroll to position [1028, 0]
type input "Stock ADR Consulting"
click at [609, 531] on button "Yes" at bounding box center [547, 531] width 490 height 45
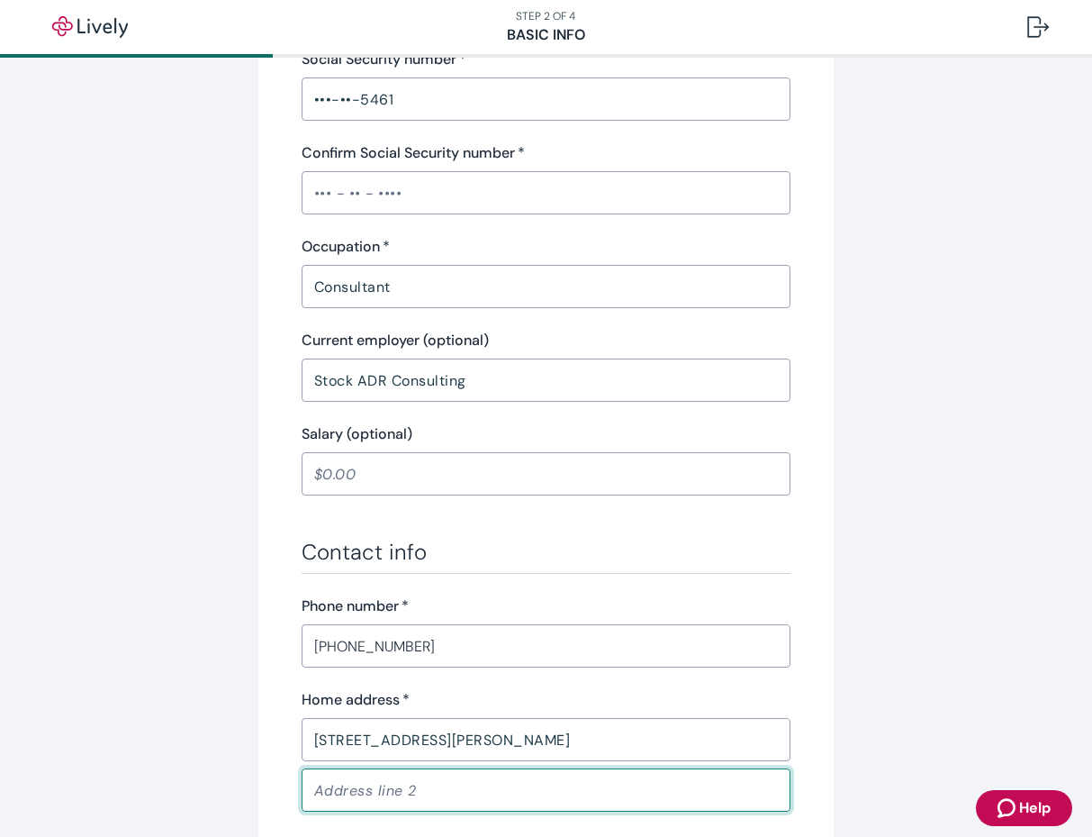
scroll to position [540, 0]
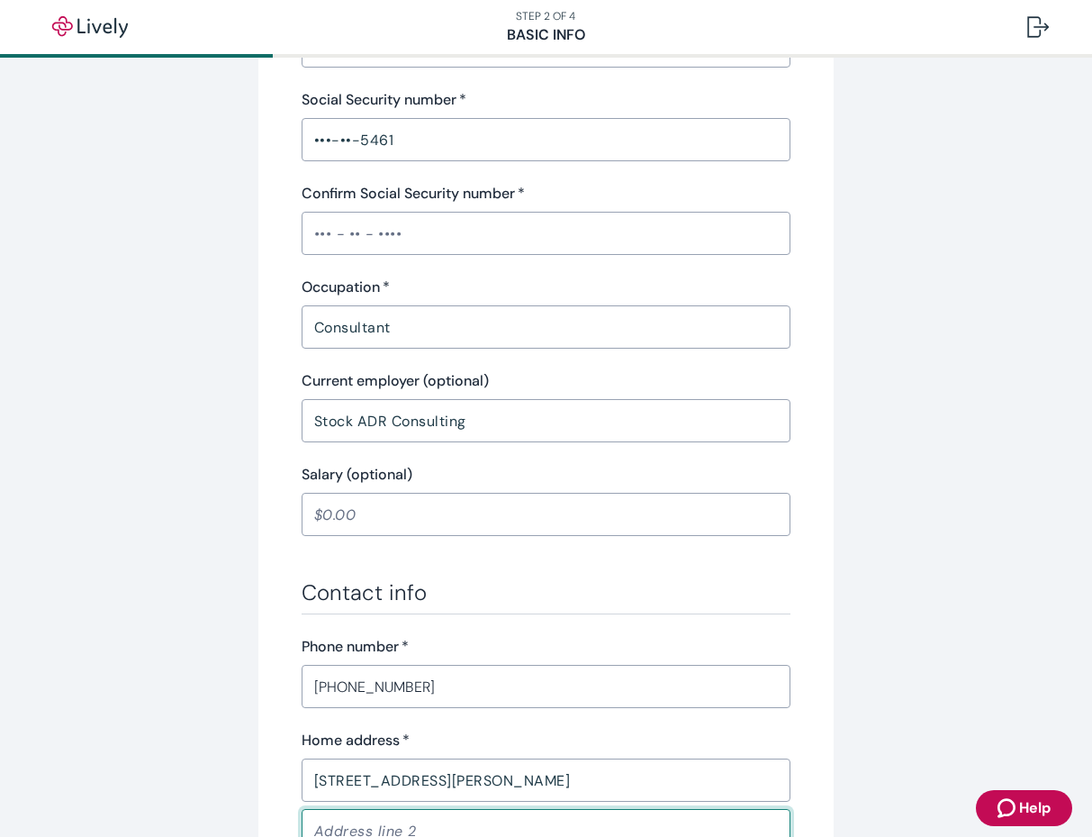
click at [561, 340] on input "Consultant" at bounding box center [547, 327] width 490 height 36
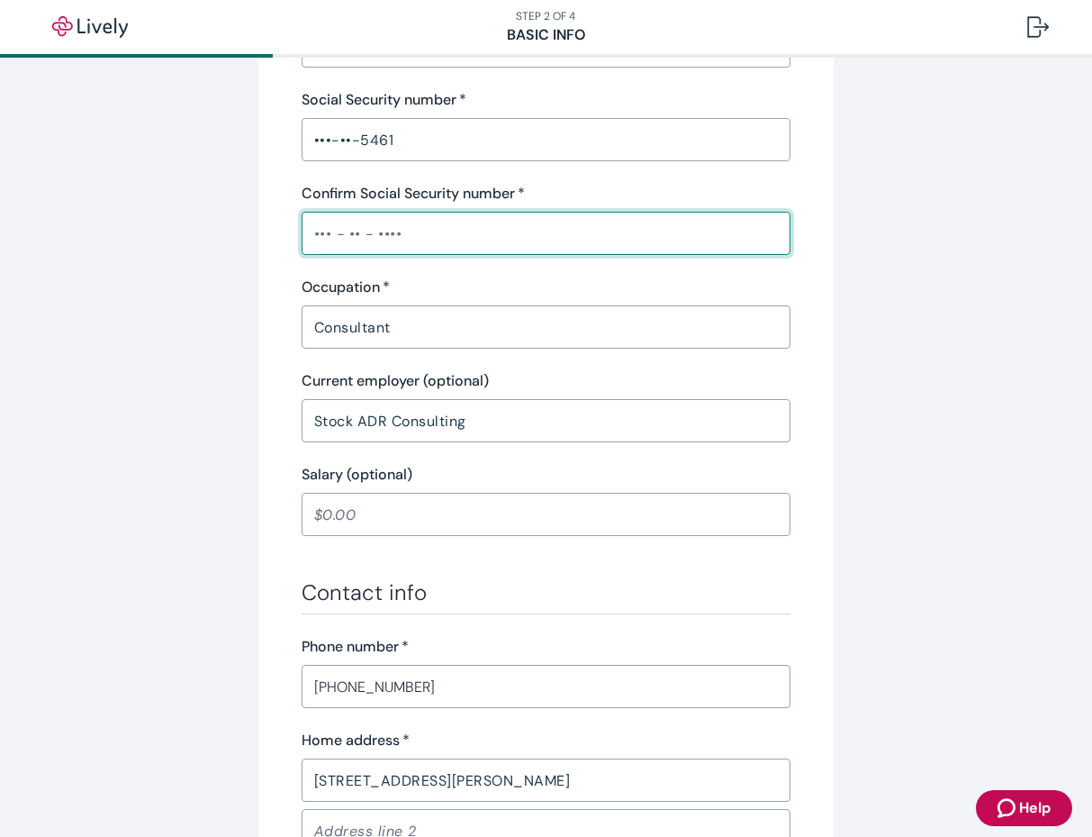
click at [519, 231] on input "Confirm Social Security number   *" at bounding box center [547, 233] width 490 height 36
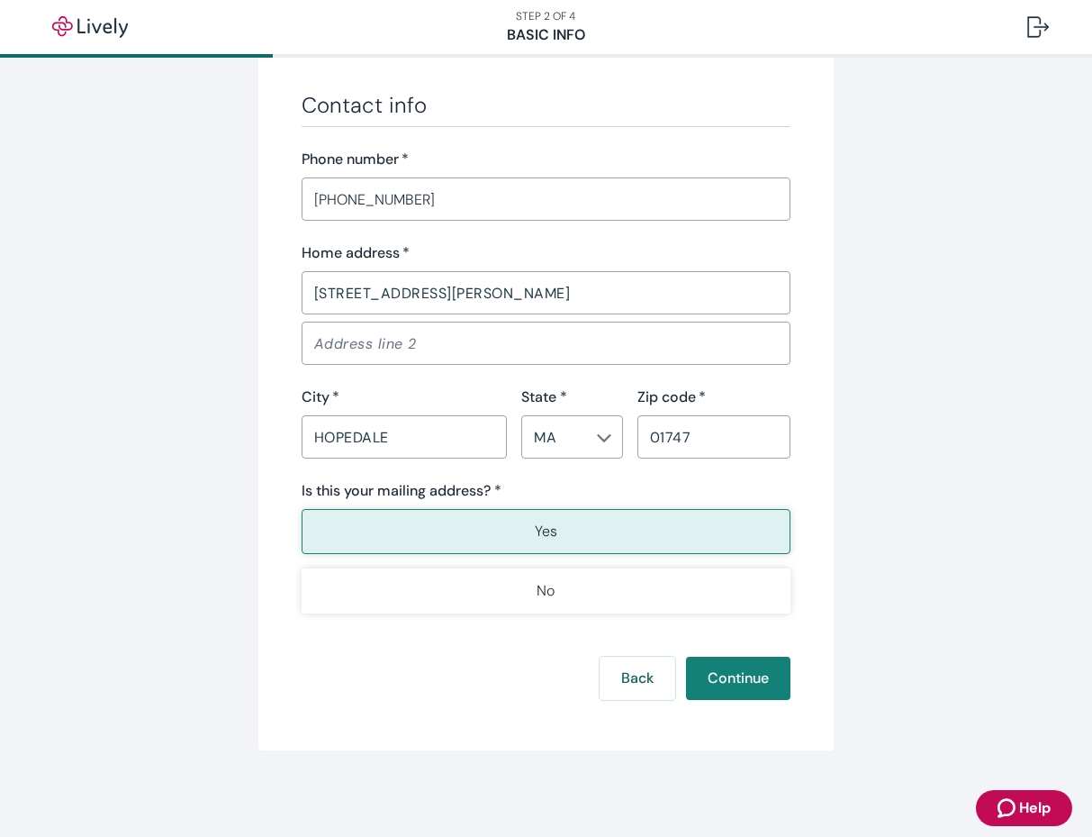
scroll to position [1028, 0]
type input "•••-••-5461"
click at [749, 673] on button "Continue" at bounding box center [738, 678] width 104 height 43
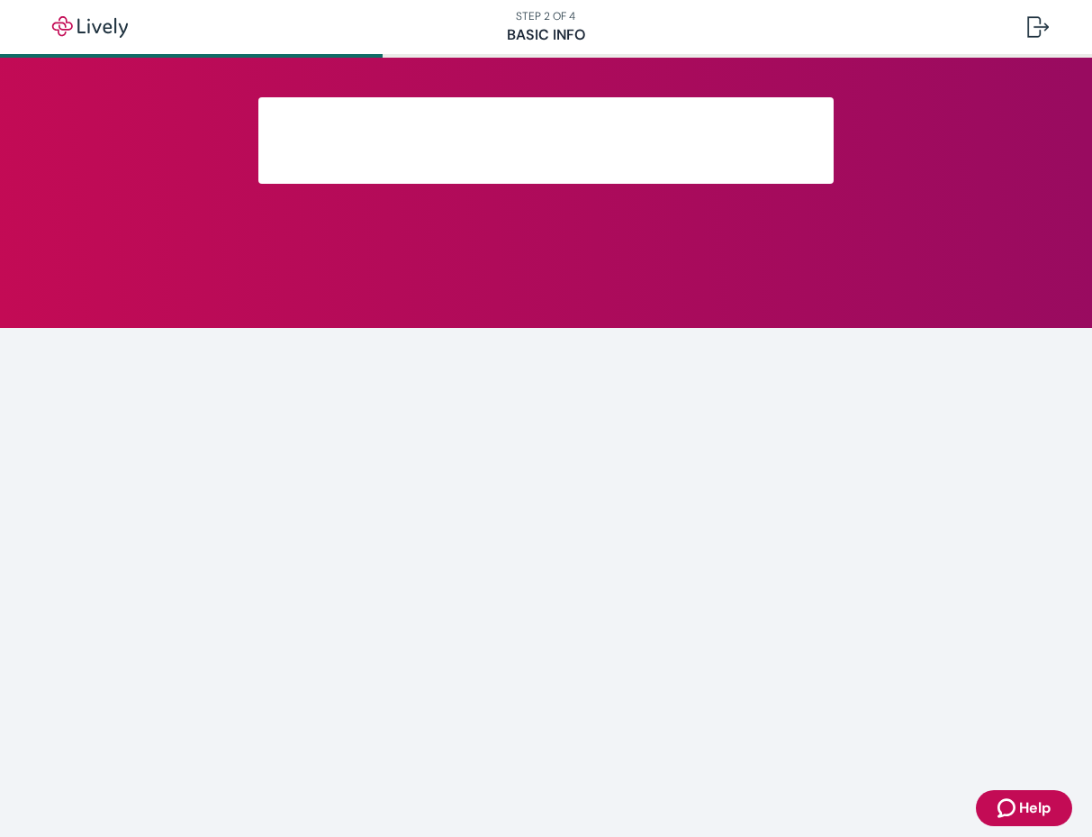
scroll to position [185, 0]
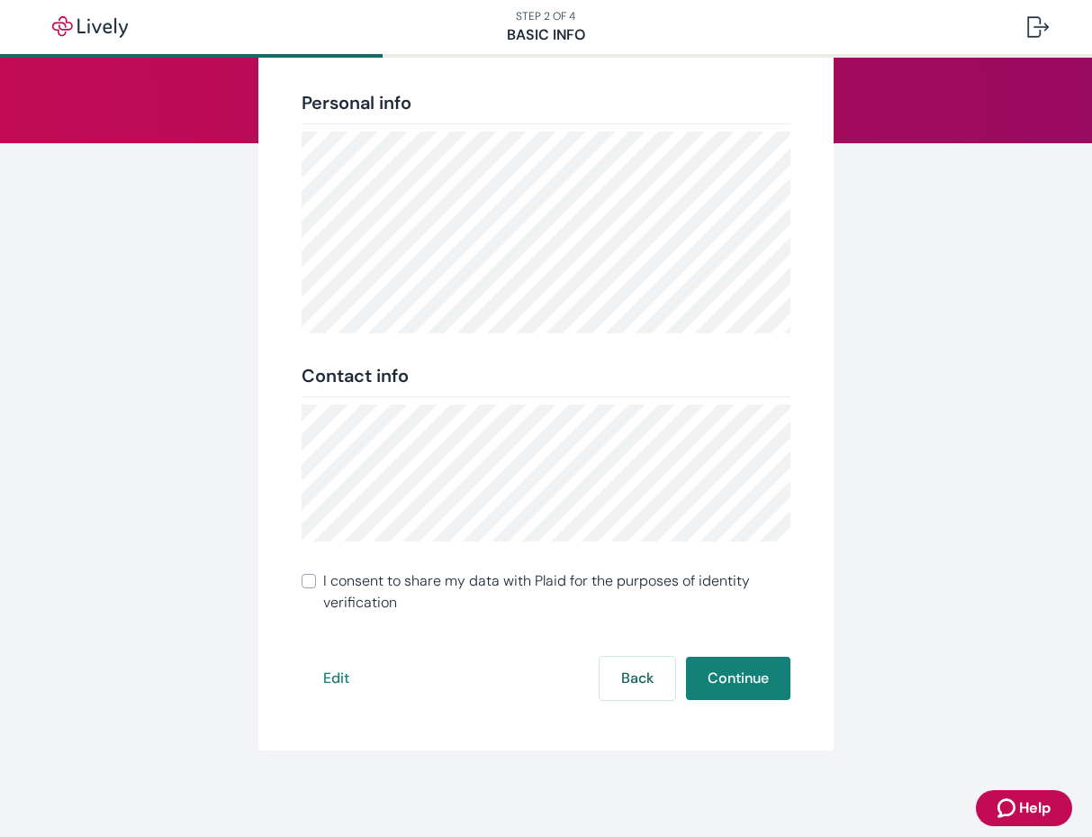
click at [321, 582] on label "I consent to share my data with Plaid for the purposes of identity verification" at bounding box center [547, 591] width 490 height 43
click at [316, 582] on input "I consent to share my data with Plaid for the purposes of identity verification" at bounding box center [309, 581] width 14 height 14
checkbox input "true"
click at [756, 697] on button "Continue" at bounding box center [738, 678] width 104 height 43
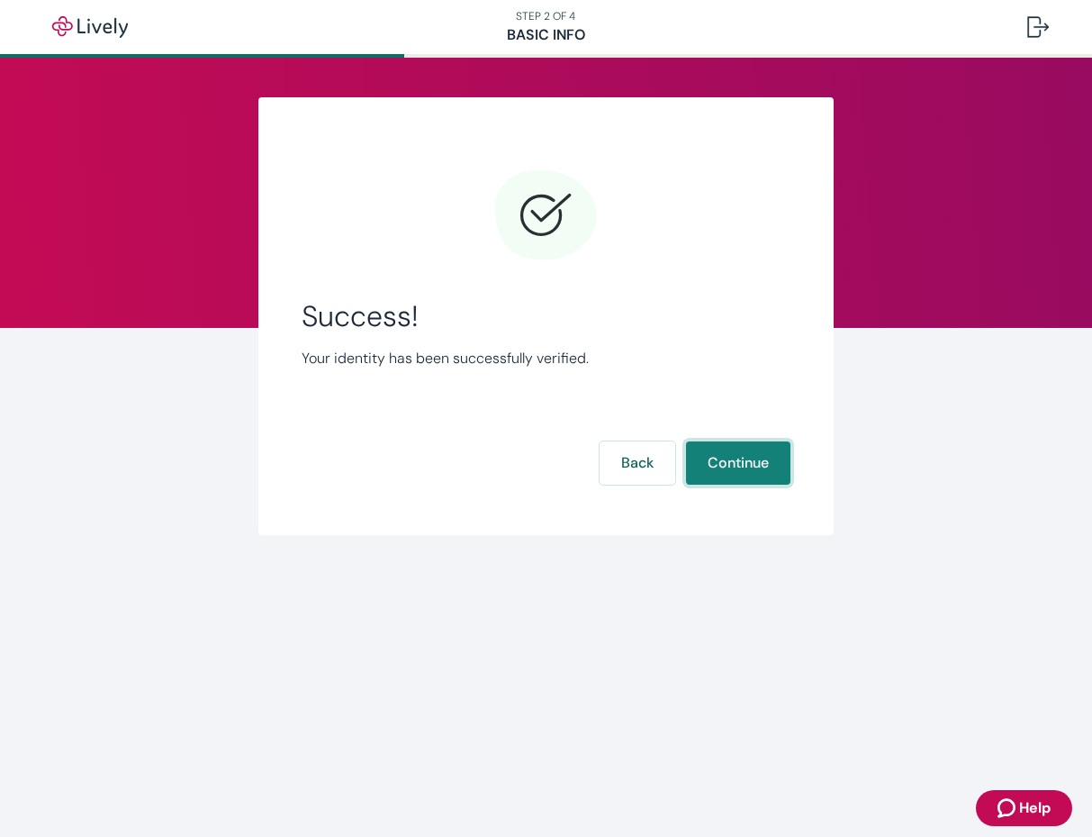
click at [755, 473] on button "Continue" at bounding box center [738, 462] width 104 height 43
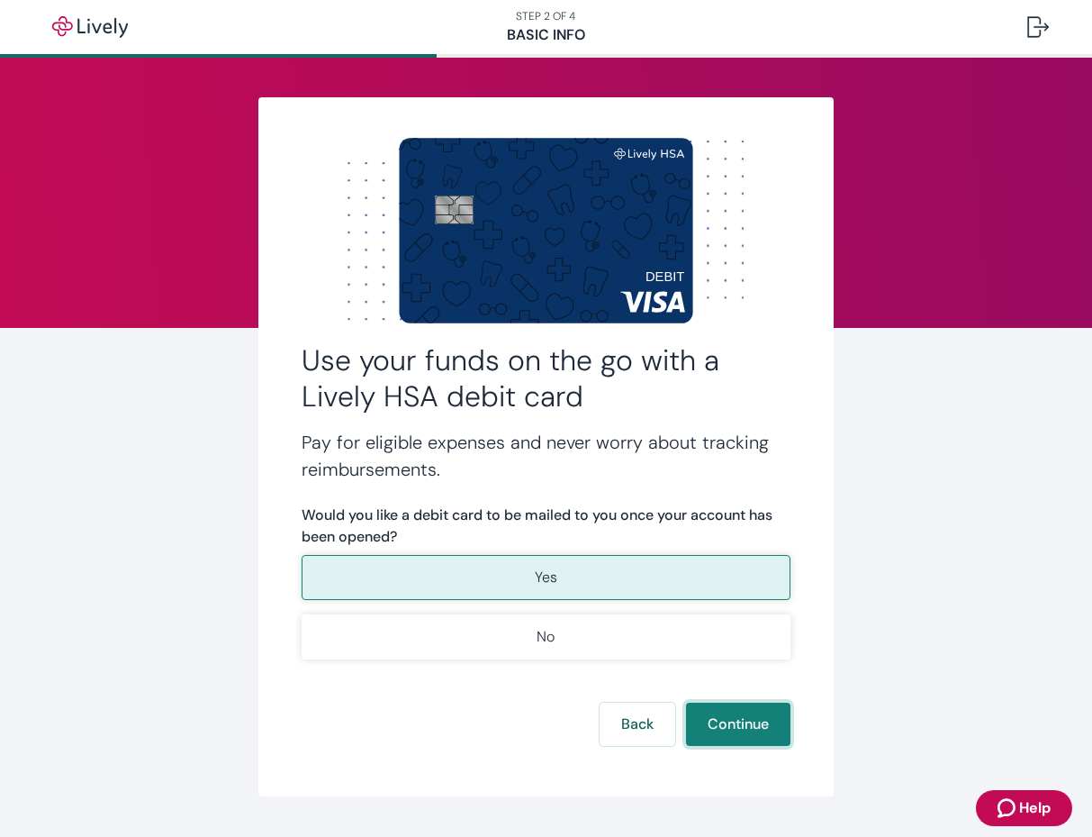
click at [751, 720] on button "Continue" at bounding box center [738, 723] width 104 height 43
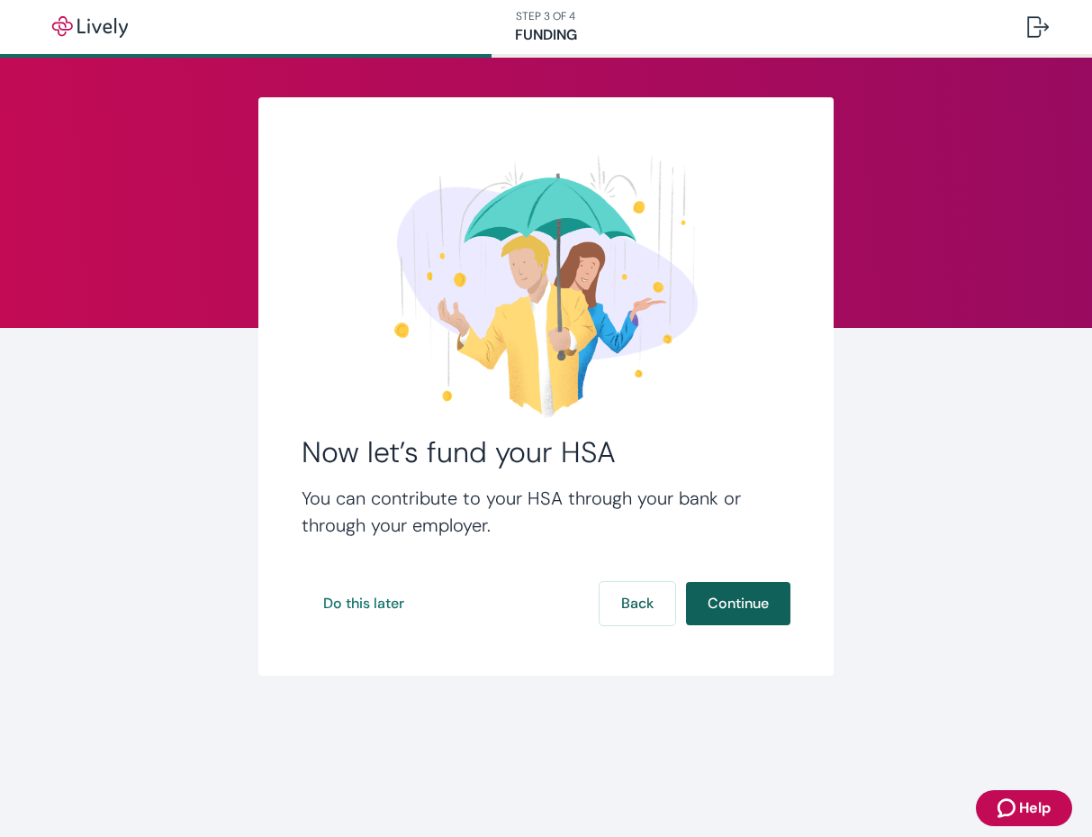
click at [741, 604] on button "Continue" at bounding box center [738, 603] width 104 height 43
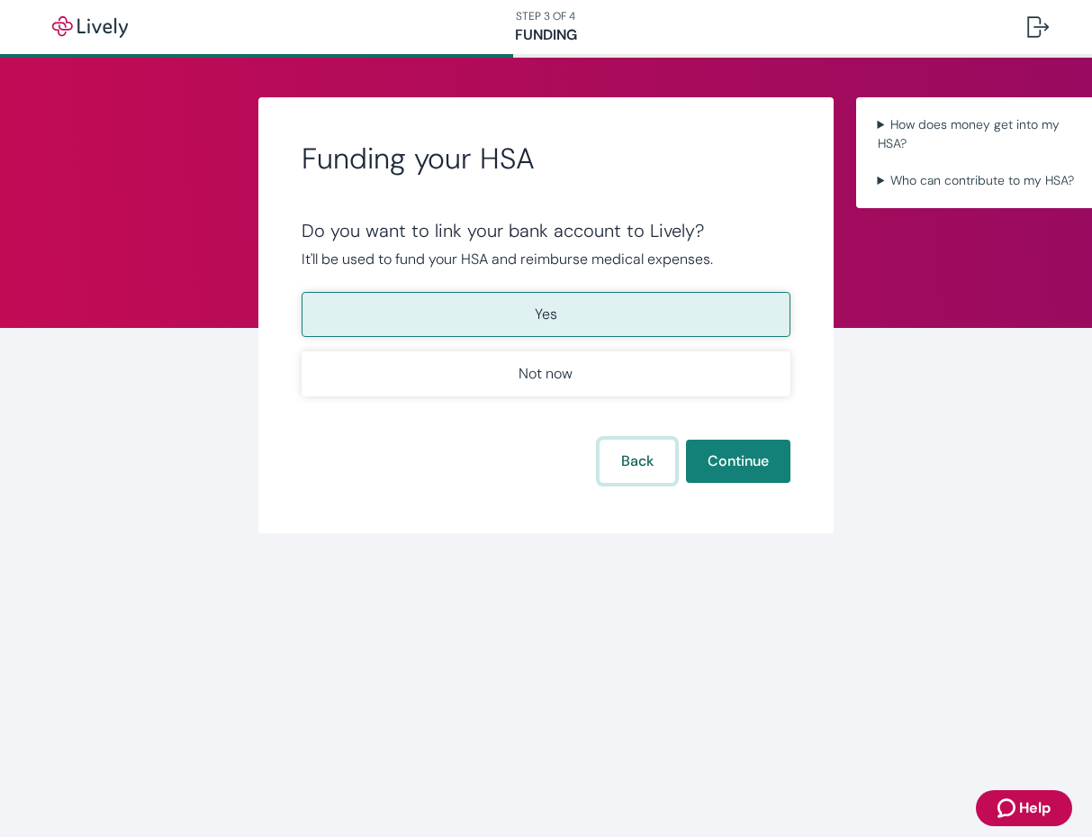
click at [629, 457] on button "Back" at bounding box center [638, 460] width 76 height 43
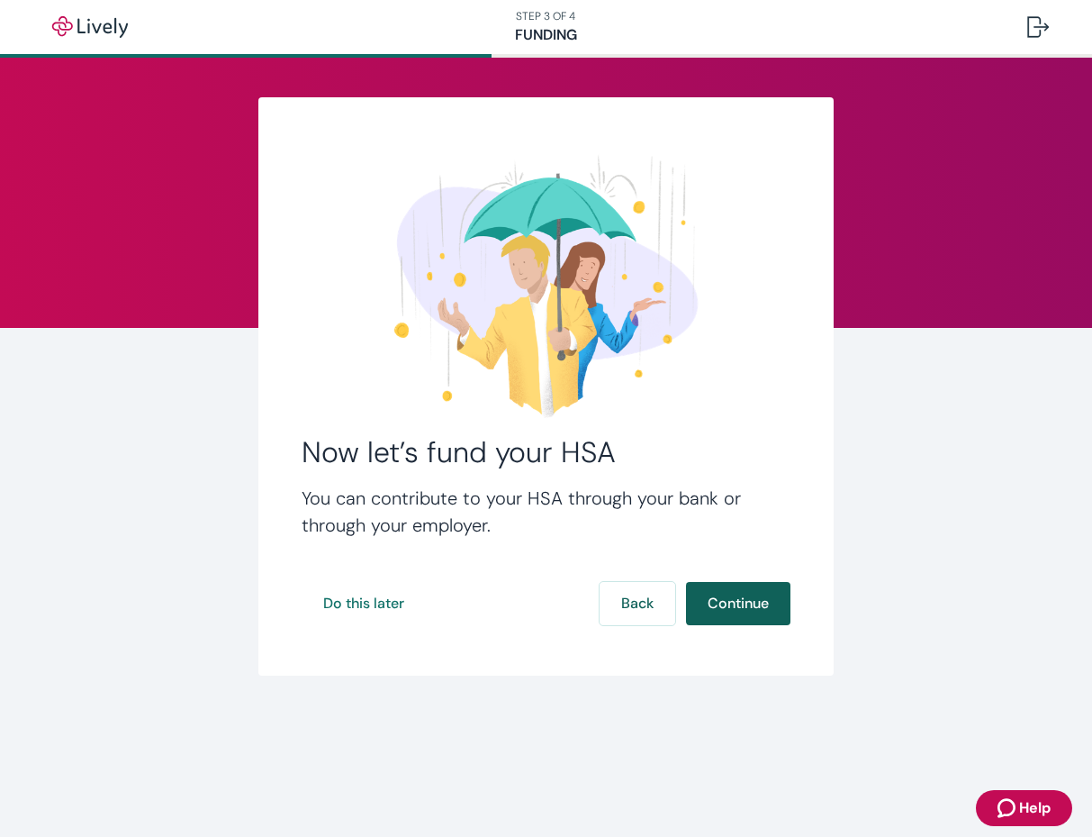
click at [753, 616] on button "Continue" at bounding box center [738, 603] width 104 height 43
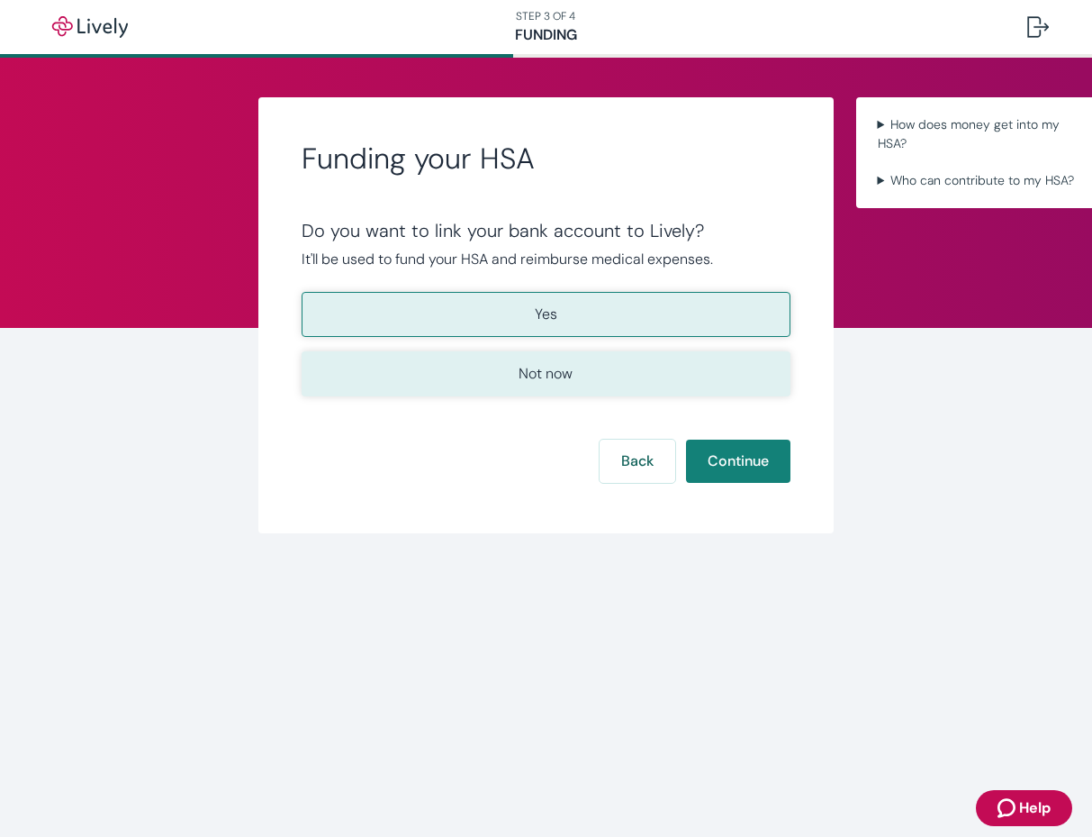
click at [622, 387] on button "Not now" at bounding box center [547, 373] width 490 height 45
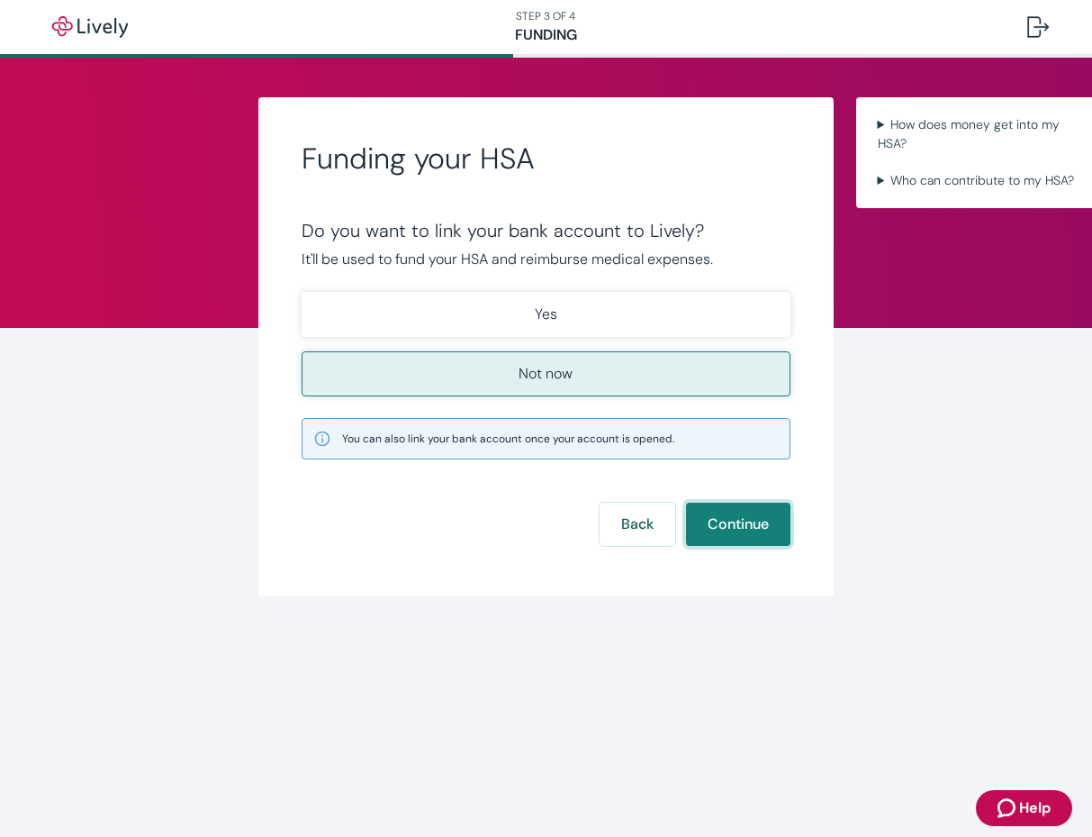
click at [759, 525] on button "Continue" at bounding box center [738, 524] width 104 height 43
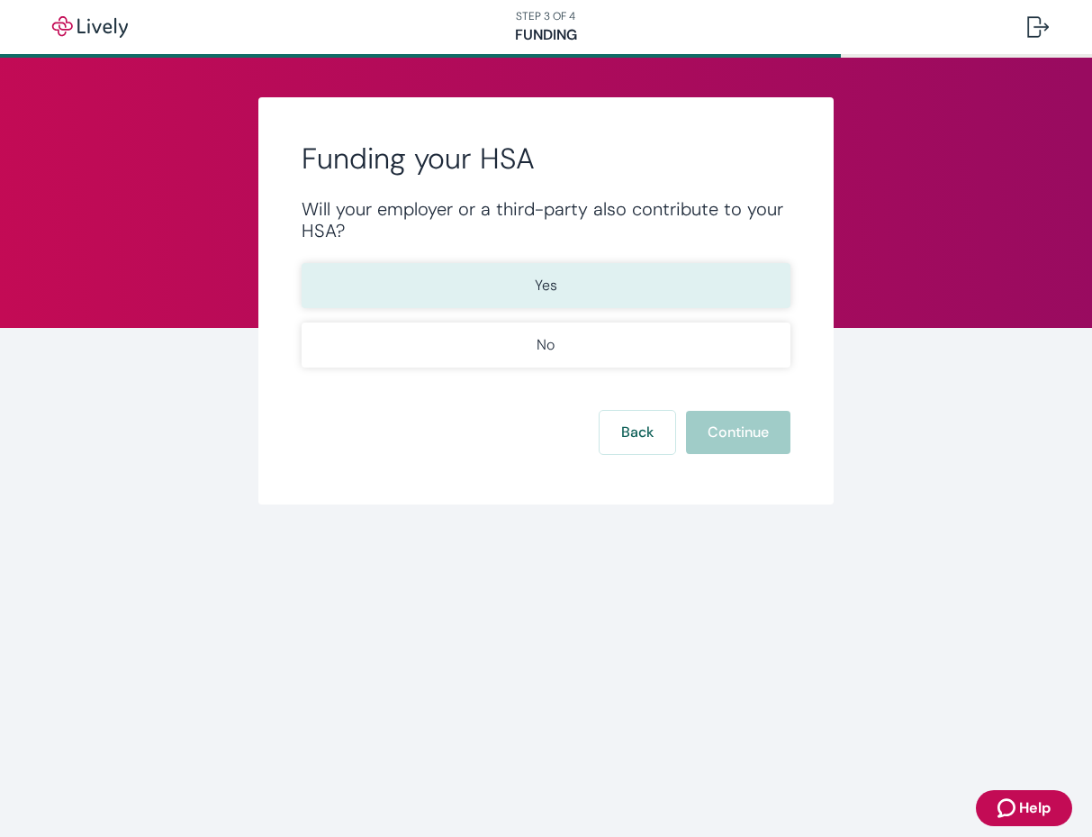
click at [613, 285] on button "Yes" at bounding box center [547, 285] width 490 height 45
click at [749, 445] on button "Continue" at bounding box center [738, 432] width 104 height 43
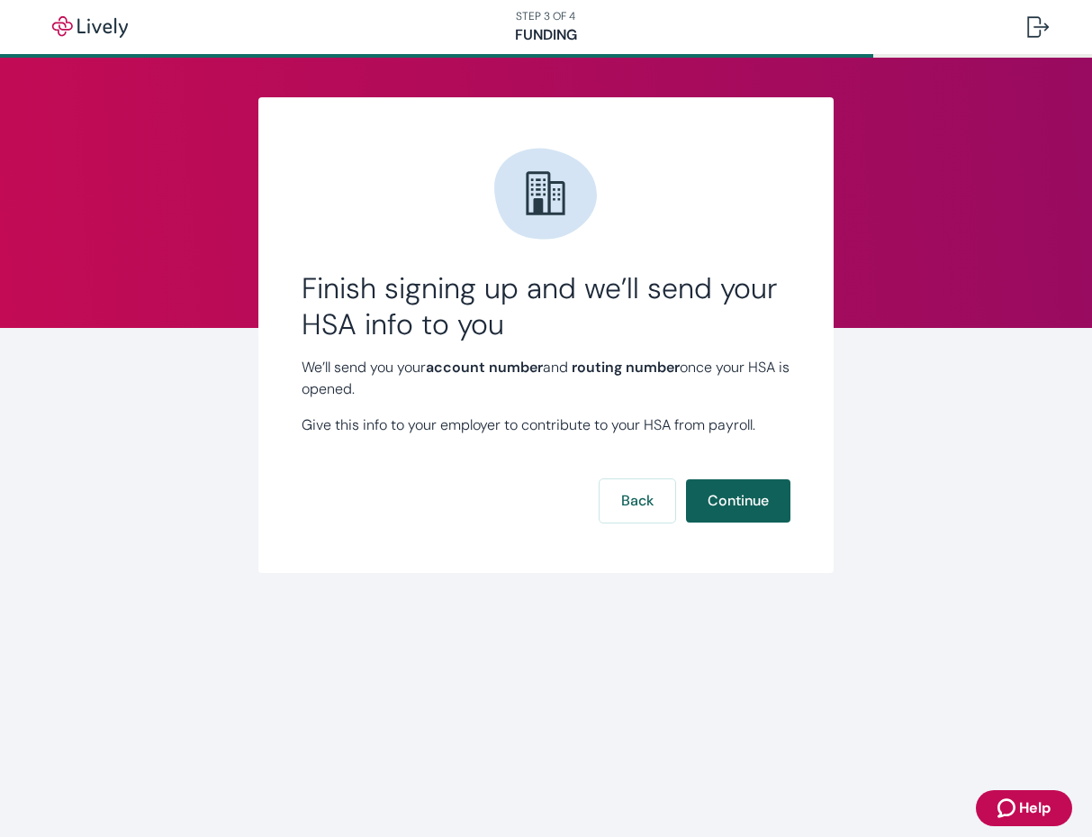
click at [755, 498] on button "Continue" at bounding box center [738, 500] width 104 height 43
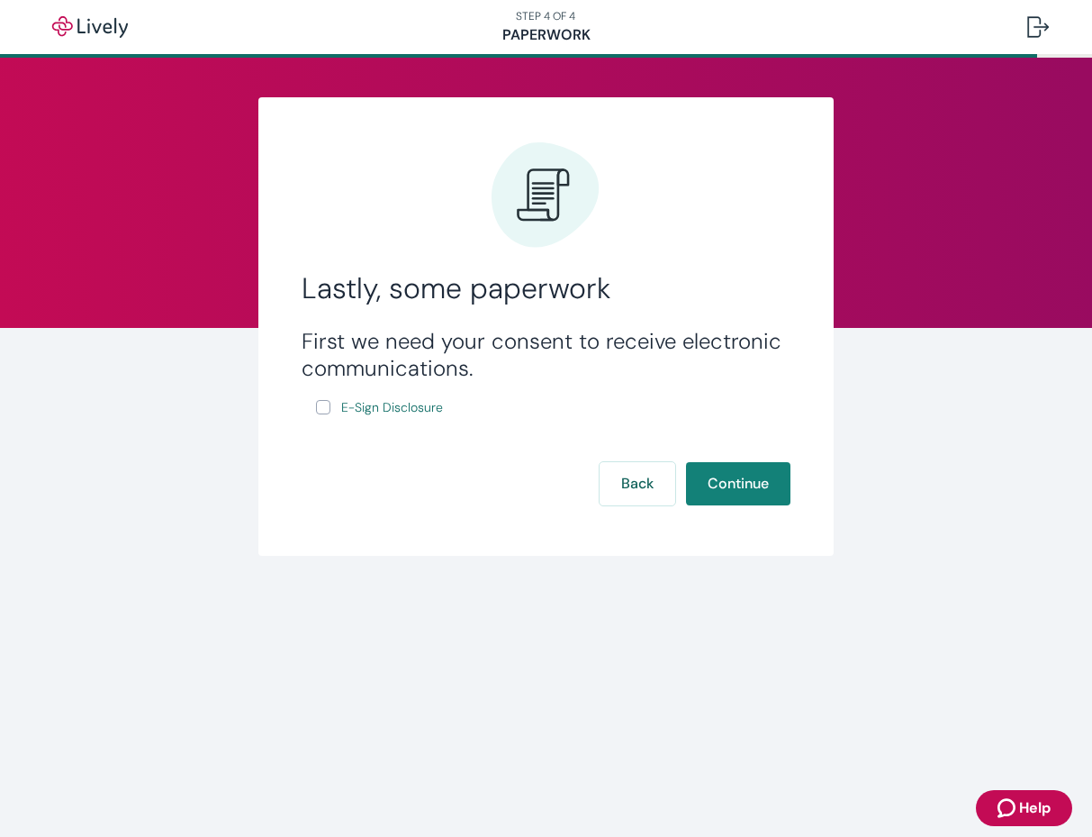
click at [322, 408] on input "E-Sign Disclosure" at bounding box center [323, 407] width 14 height 14
checkbox input "true"
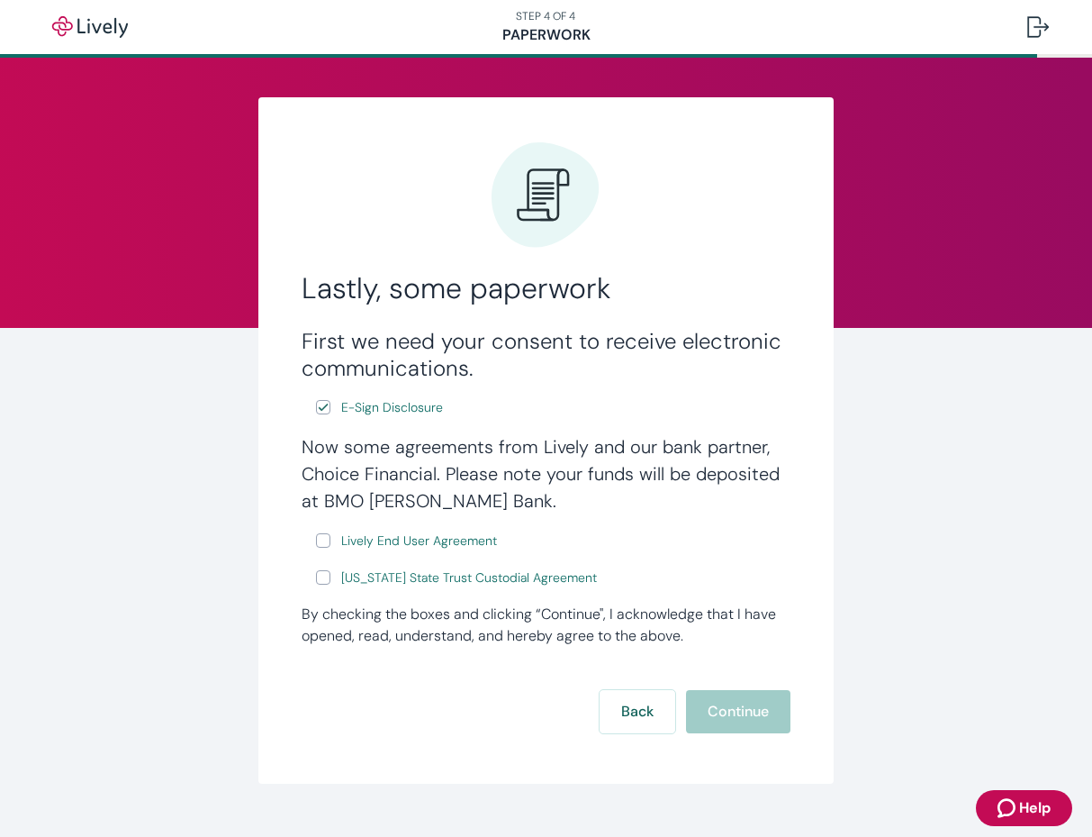
click at [335, 548] on label "Lively End User Agreement" at bounding box center [408, 541] width 185 height 23
click at [331, 548] on input "Lively End User Agreement" at bounding box center [323, 540] width 14 height 14
checkbox input "true"
click at [325, 592] on form "First we need your consent to receive electronic communications. E-Sign Disclos…" at bounding box center [547, 530] width 490 height 405
click at [323, 584] on input "[US_STATE] State Trust Custodial Agreement" at bounding box center [323, 577] width 14 height 14
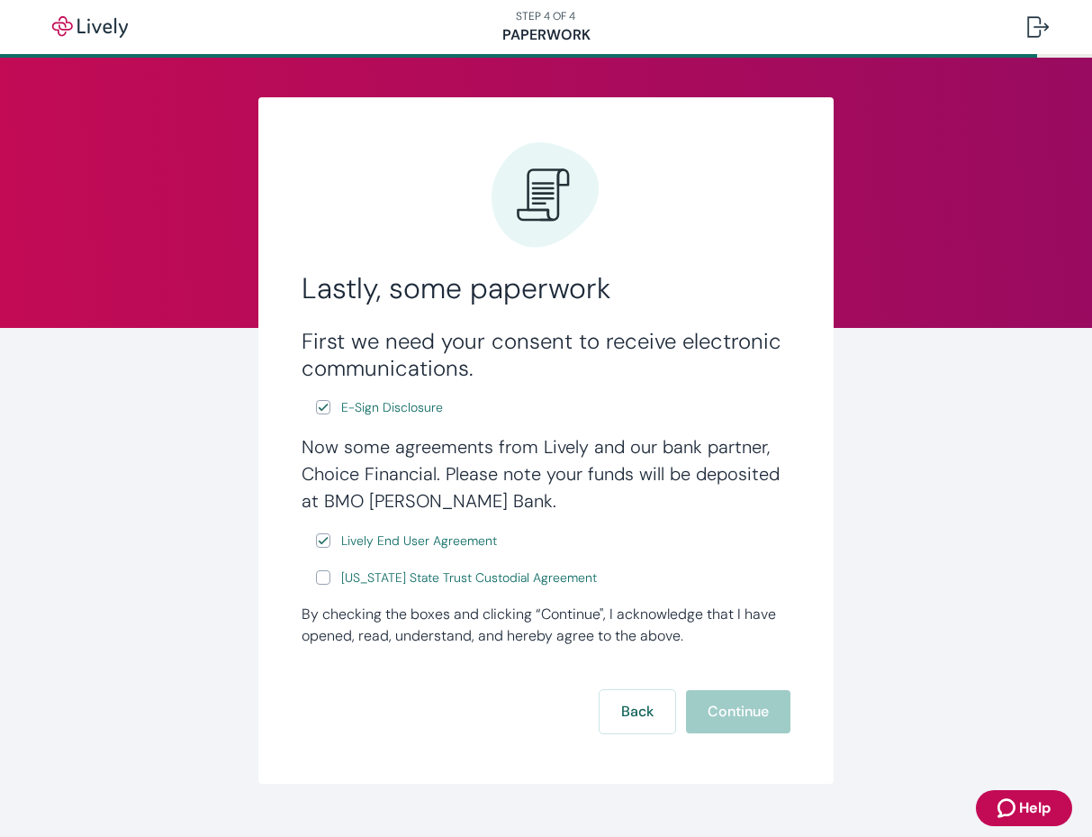
checkbox input "true"
click at [747, 707] on button "Continue" at bounding box center [738, 711] width 104 height 43
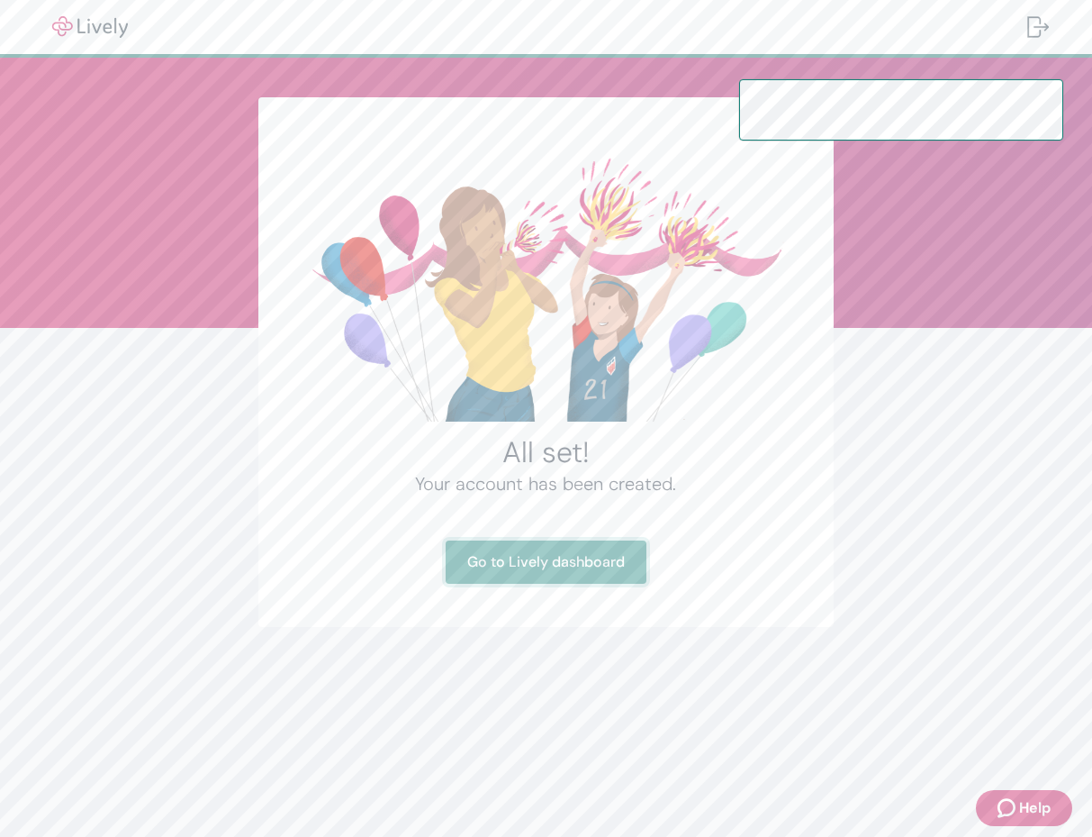
click at [549, 558] on link "Go to Lively dashboard" at bounding box center [546, 561] width 201 height 43
